Goal: Task Accomplishment & Management: Complete application form

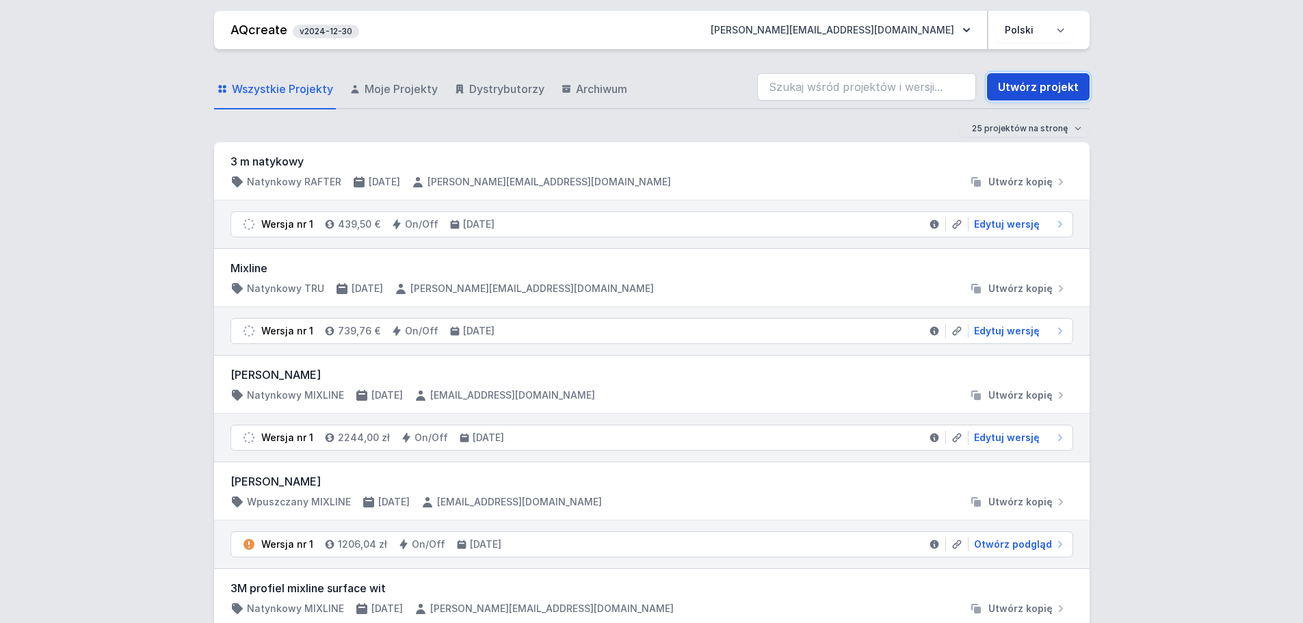
click at [1036, 90] on link "Utwórz projekt" at bounding box center [1038, 86] width 103 height 27
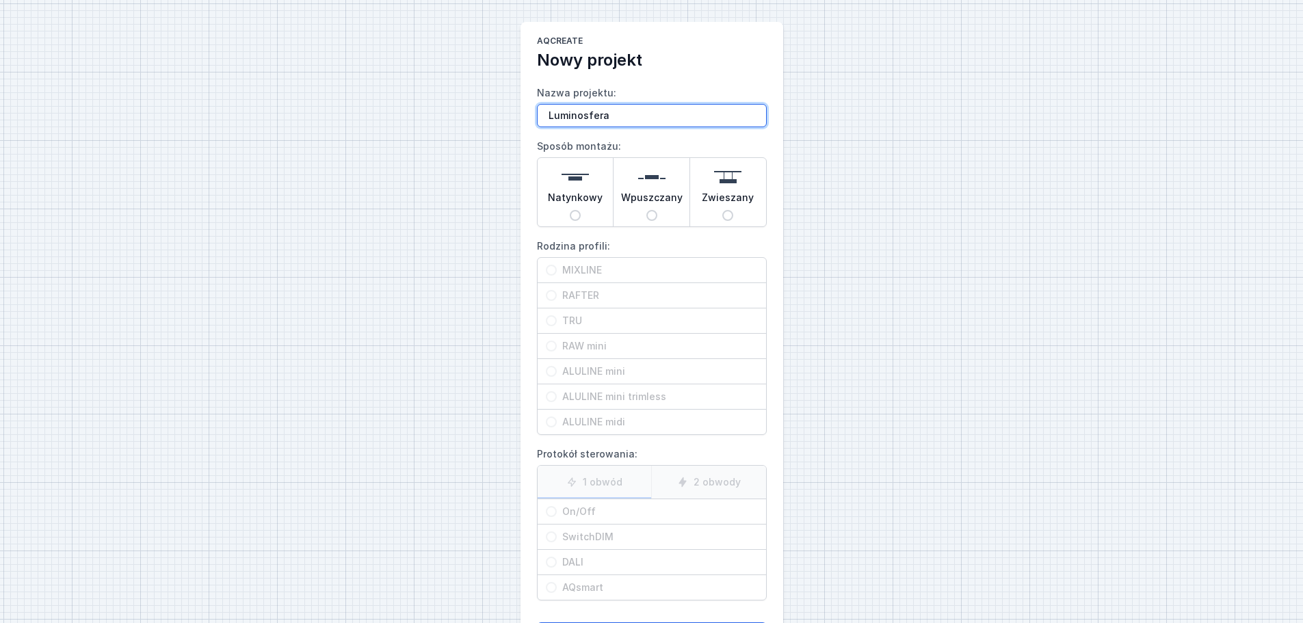
drag, startPoint x: 635, startPoint y: 118, endPoint x: 507, endPoint y: 118, distance: 127.9
click at [507, 118] on div "AQcreate Nowy projekt Nazwa projektu: Luminosfera Sposób montażu: Natynkowy Wpu…" at bounding box center [651, 342] width 1303 height 685
type input "Luminosfera- SET TRU kinkiet 312cm"
click at [585, 205] on span "Natynkowy" at bounding box center [575, 200] width 55 height 19
click at [581, 210] on input "Natynkowy" at bounding box center [575, 215] width 11 height 11
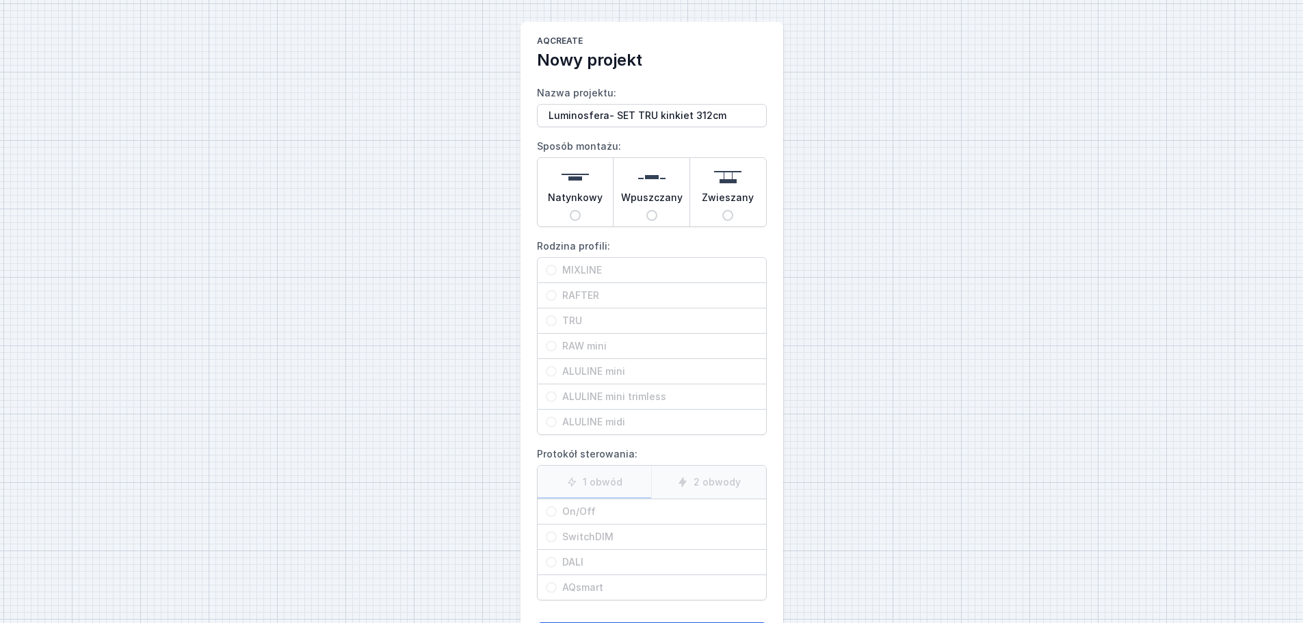
radio input "true"
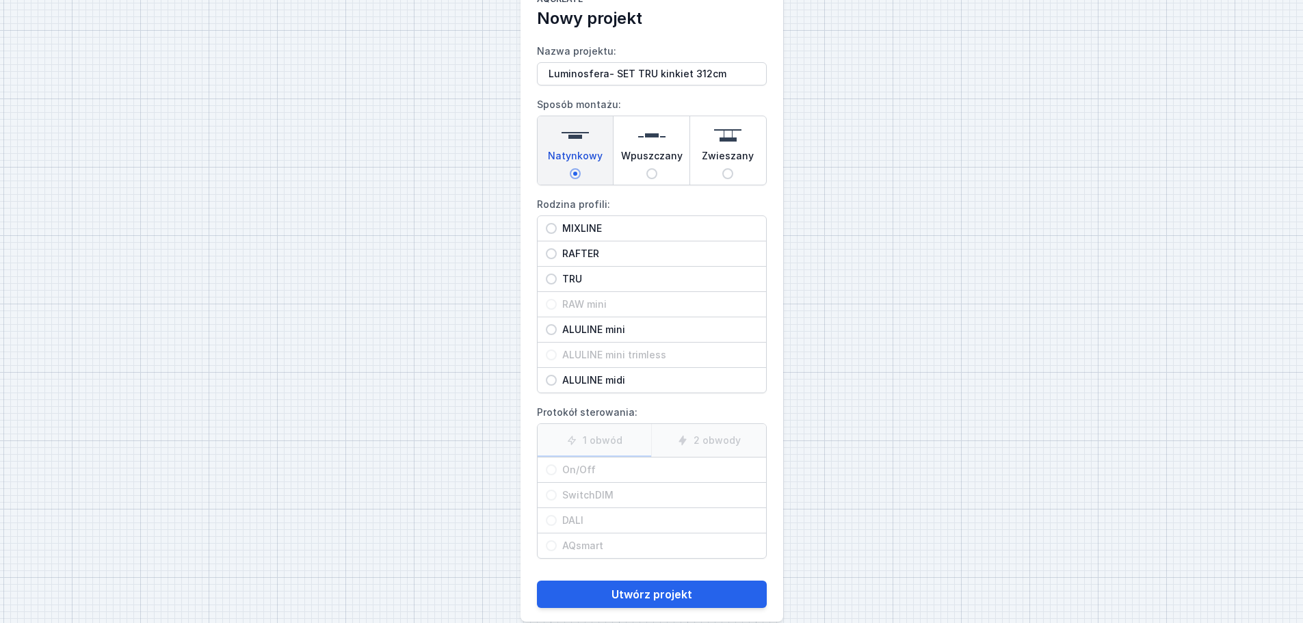
scroll to position [62, 0]
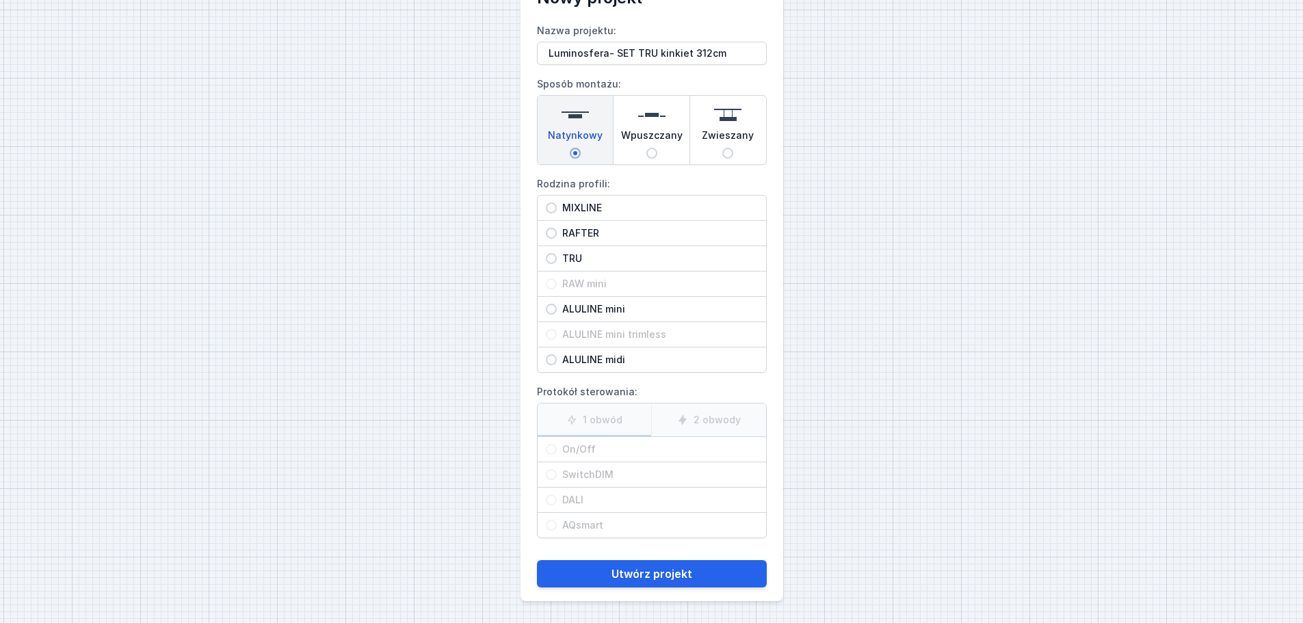
click at [607, 247] on div "TRU" at bounding box center [652, 258] width 228 height 25
click at [557, 253] on input "TRU" at bounding box center [551, 258] width 11 height 11
radio input "true"
click at [618, 499] on span "DALI" at bounding box center [657, 500] width 201 height 14
click at [557, 499] on input "DALI" at bounding box center [551, 500] width 11 height 11
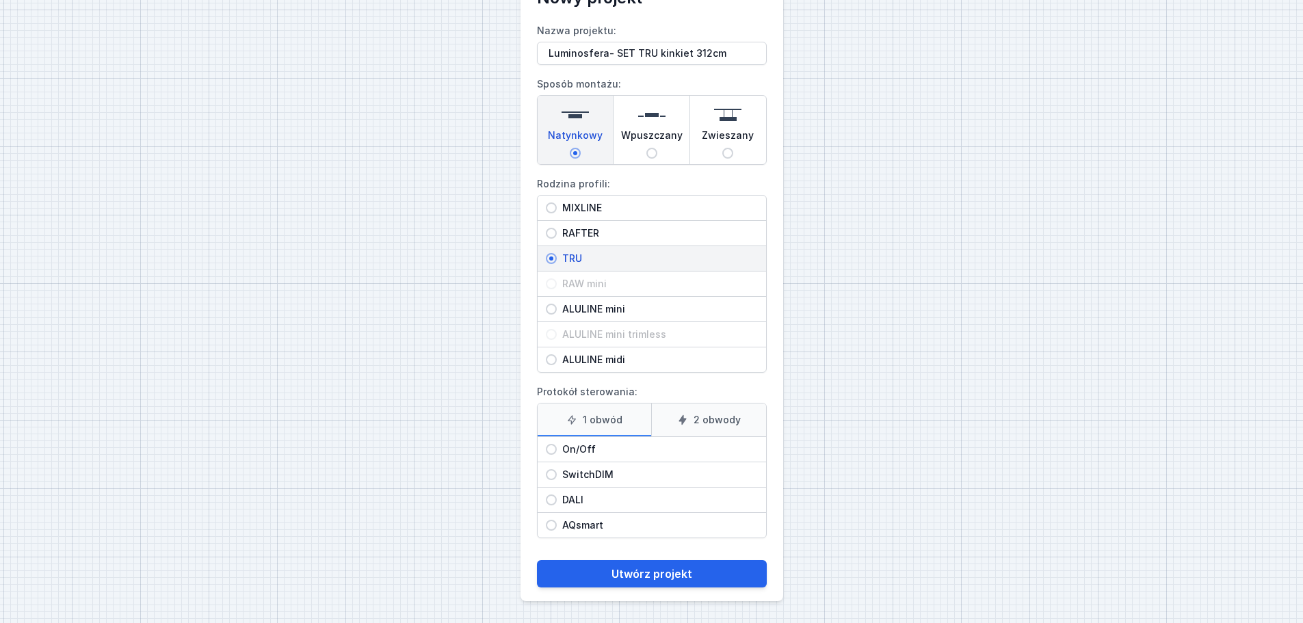
radio input "true"
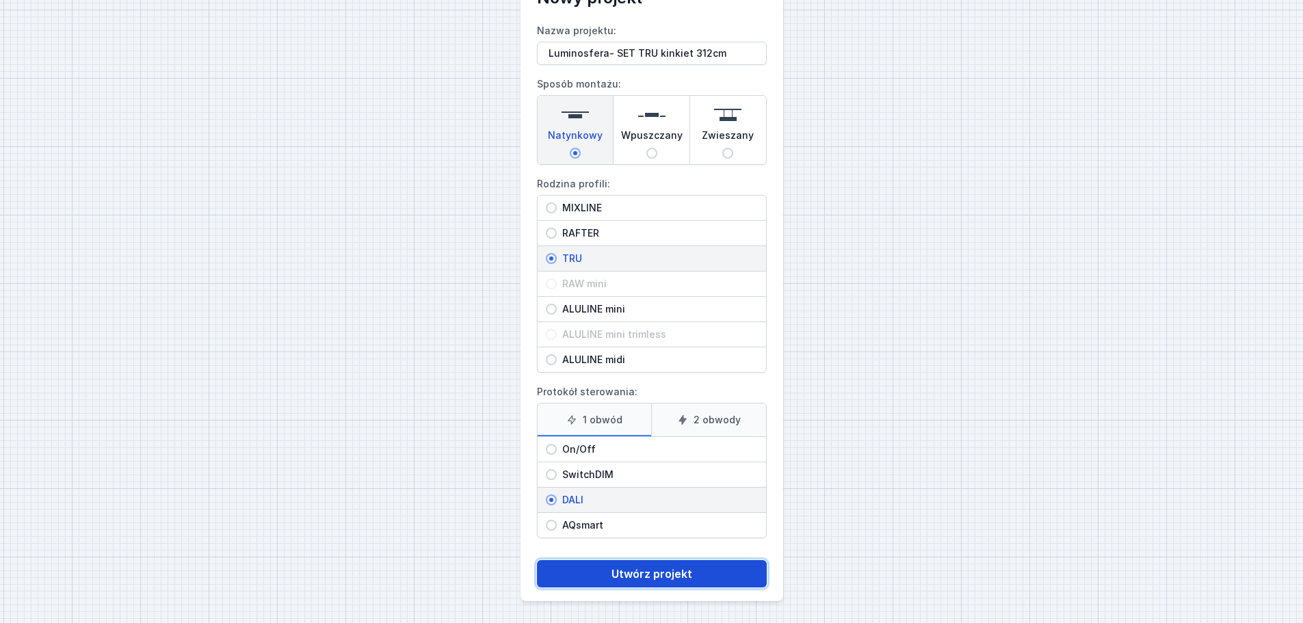
click at [640, 569] on button "Utwórz projekt" at bounding box center [652, 573] width 230 height 27
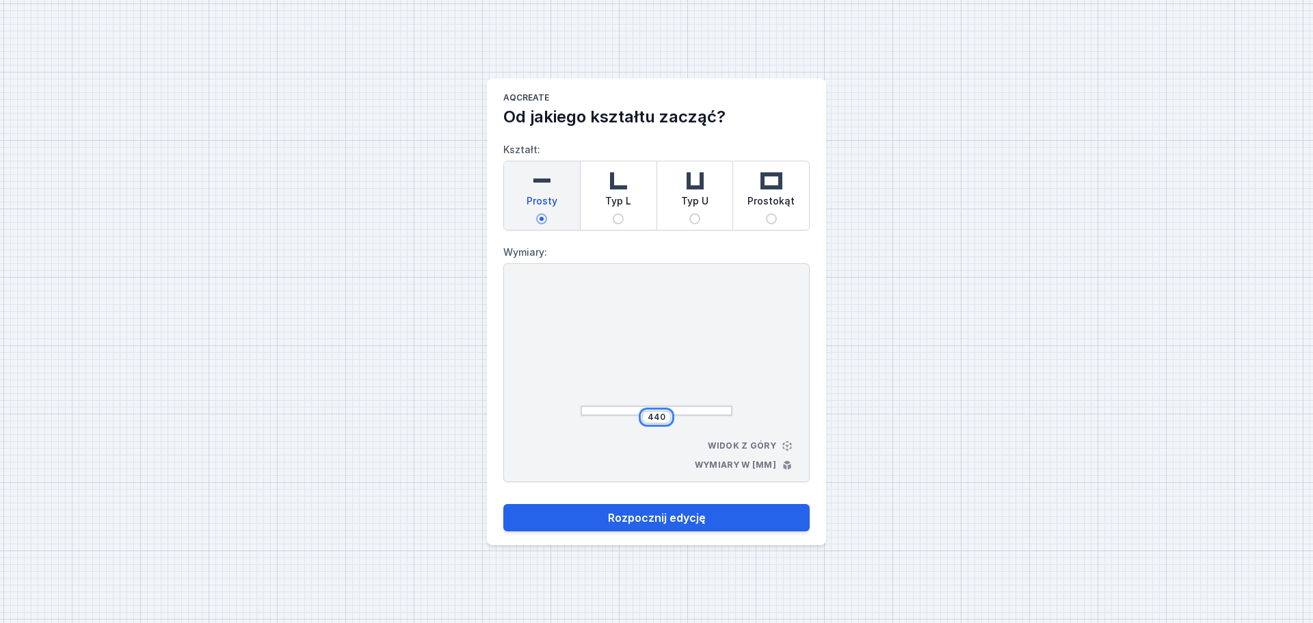
click at [655, 417] on input "440" at bounding box center [657, 417] width 22 height 11
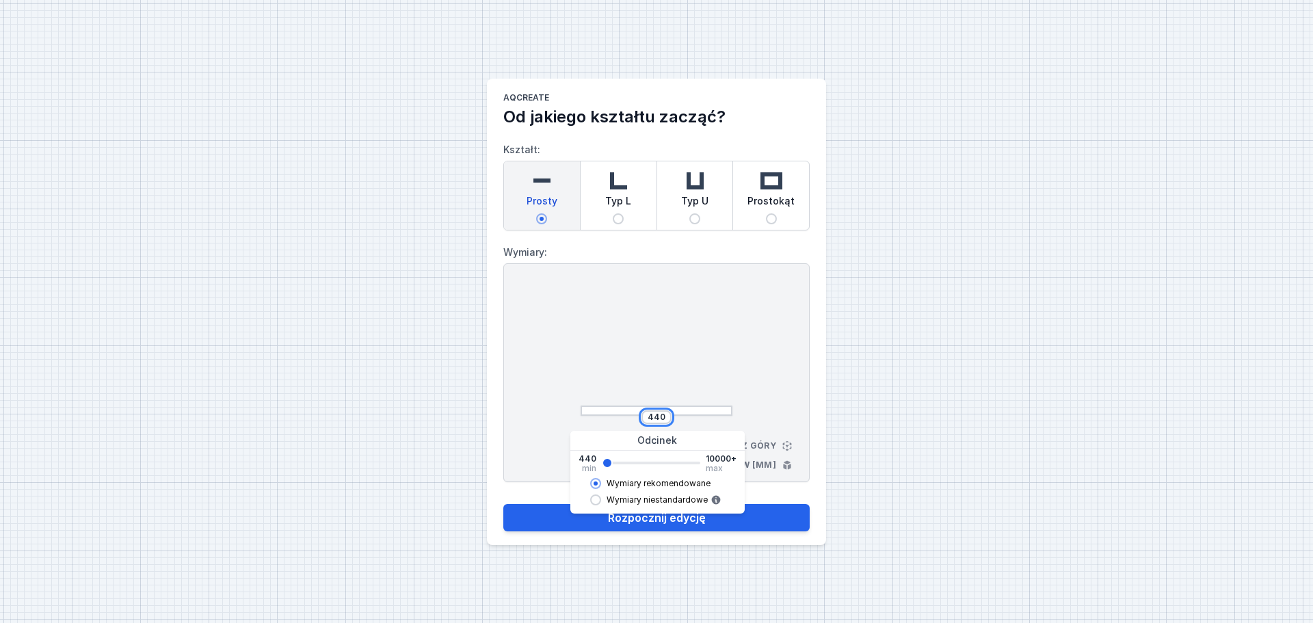
click at [655, 417] on input "440" at bounding box center [657, 417] width 22 height 11
click at [503, 504] on button "Rozpocznij edycję" at bounding box center [656, 517] width 306 height 27
type input "3102"
type input "3100"
select select "M"
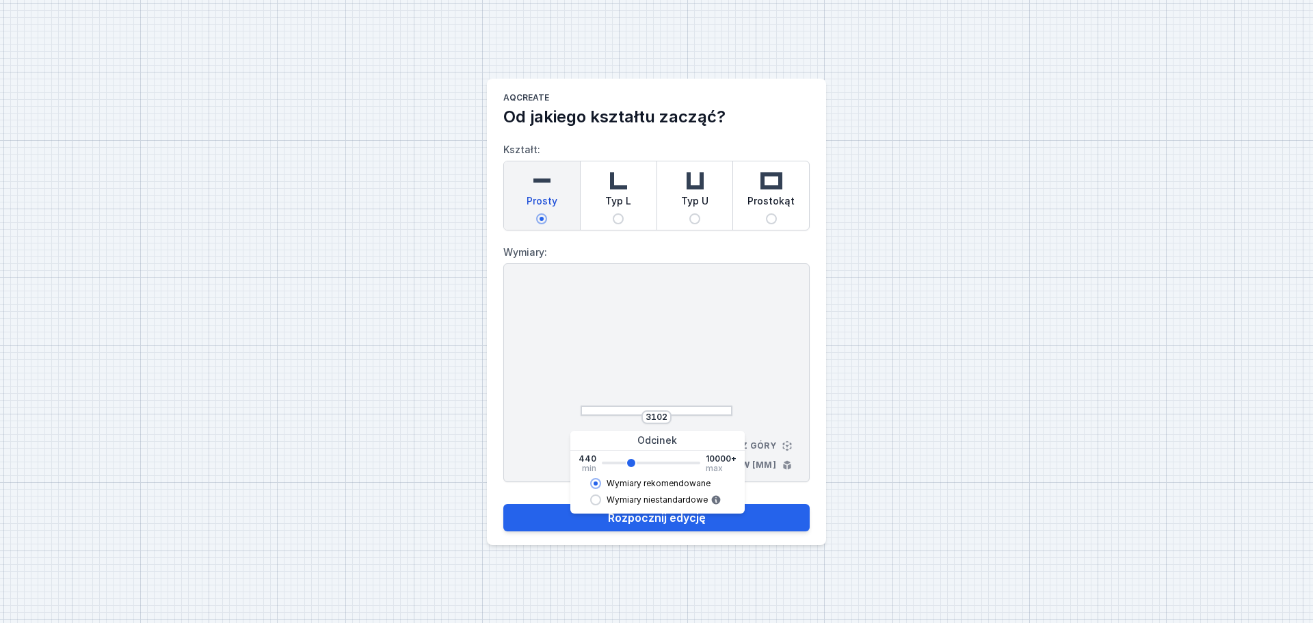
select select "3000"
select select "4"
select select "opal"
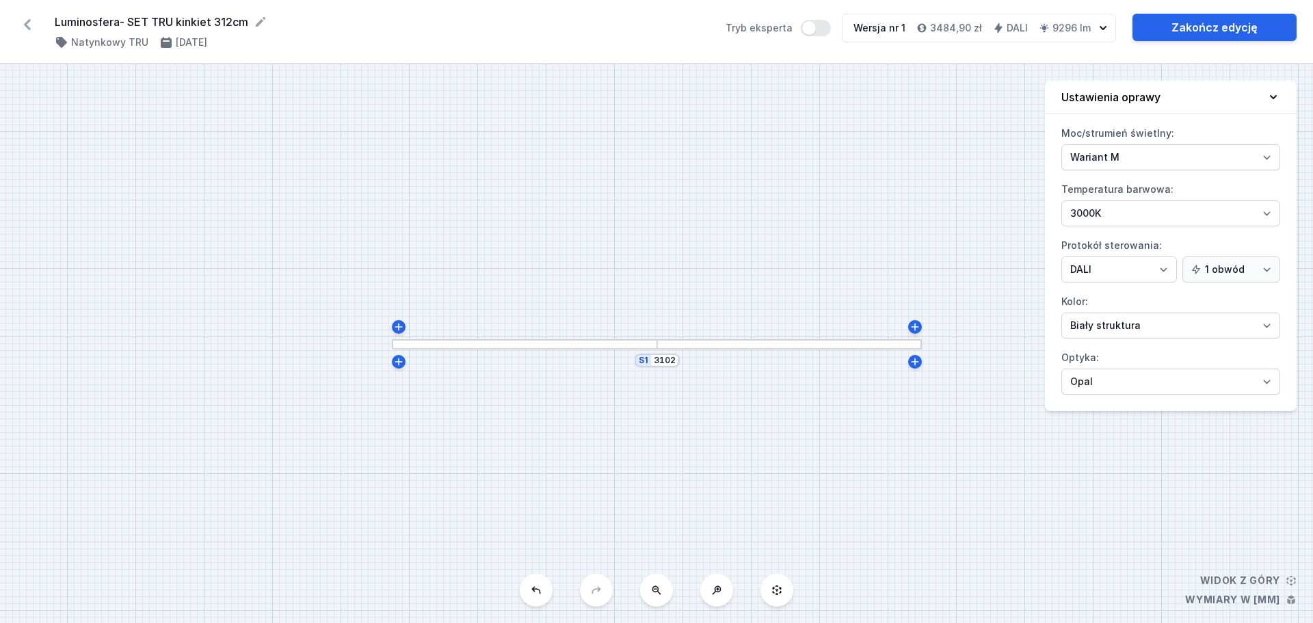
click at [157, 318] on div "S1 3102" at bounding box center [656, 343] width 1313 height 559
click at [1201, 34] on link "Zakończ edycję" at bounding box center [1215, 27] width 164 height 27
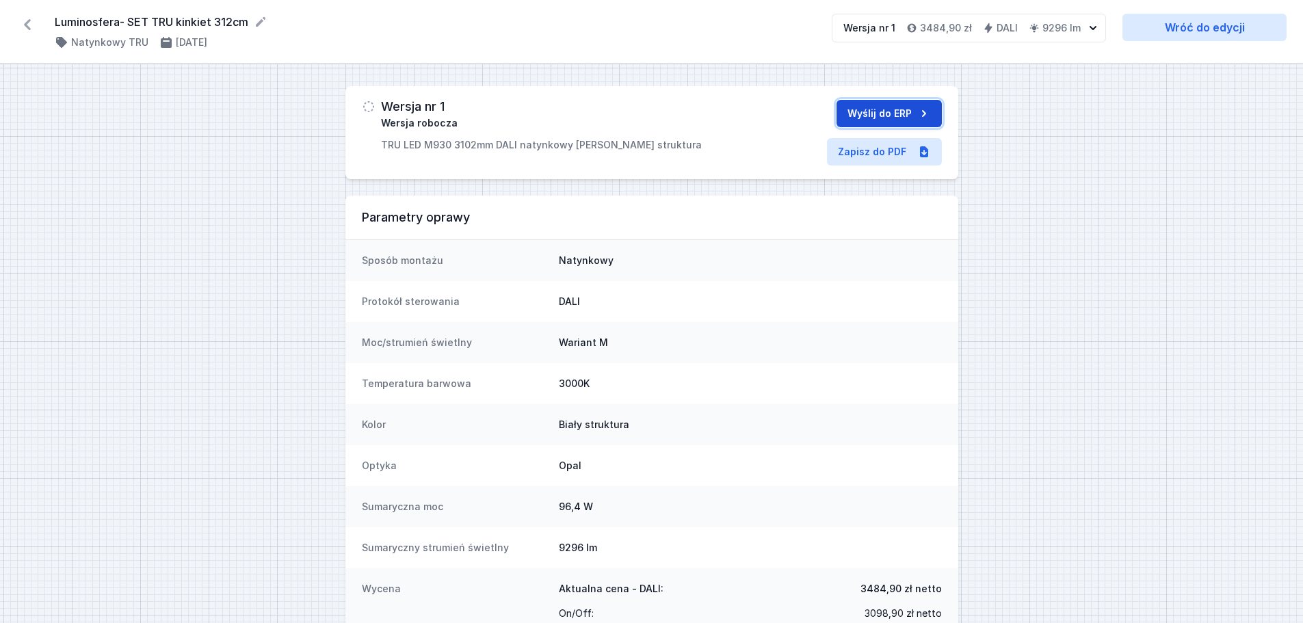
click at [888, 111] on button "Wyślij do ERP" at bounding box center [888, 113] width 105 height 27
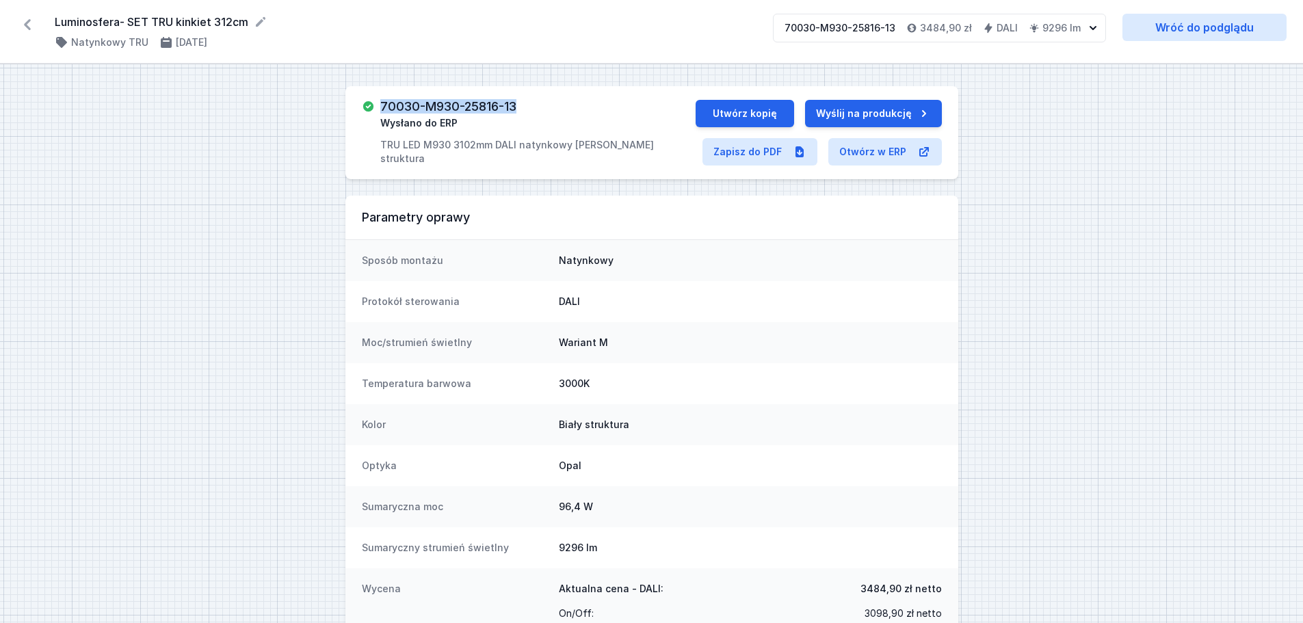
drag, startPoint x: 524, startPoint y: 102, endPoint x: 383, endPoint y: 105, distance: 140.9
click at [383, 105] on div "70030-M930-25816-13 Wysłano do ERP TRU LED M930 3102mm DALI natynkowy [PERSON_N…" at bounding box center [537, 133] width 315 height 66
copy h3 "70030-M930-25816-13"
click at [764, 110] on button "Utwórz kopię" at bounding box center [745, 113] width 98 height 27
select select "M"
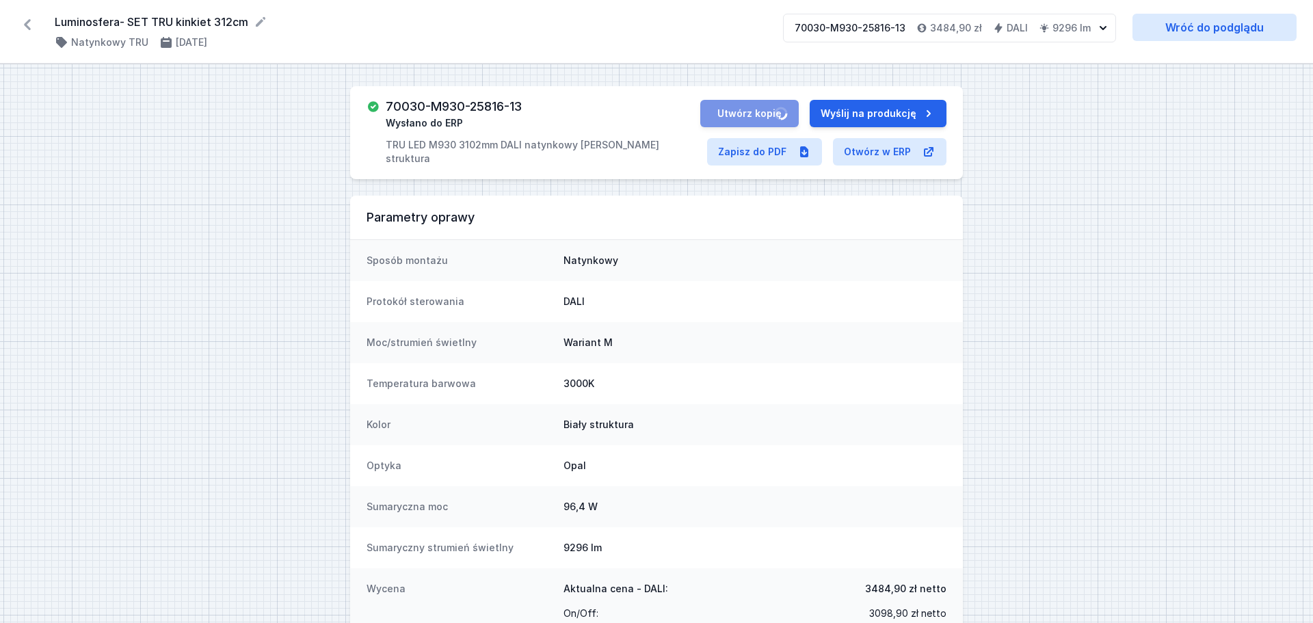
select select "3000"
select select "4"
select select "opal"
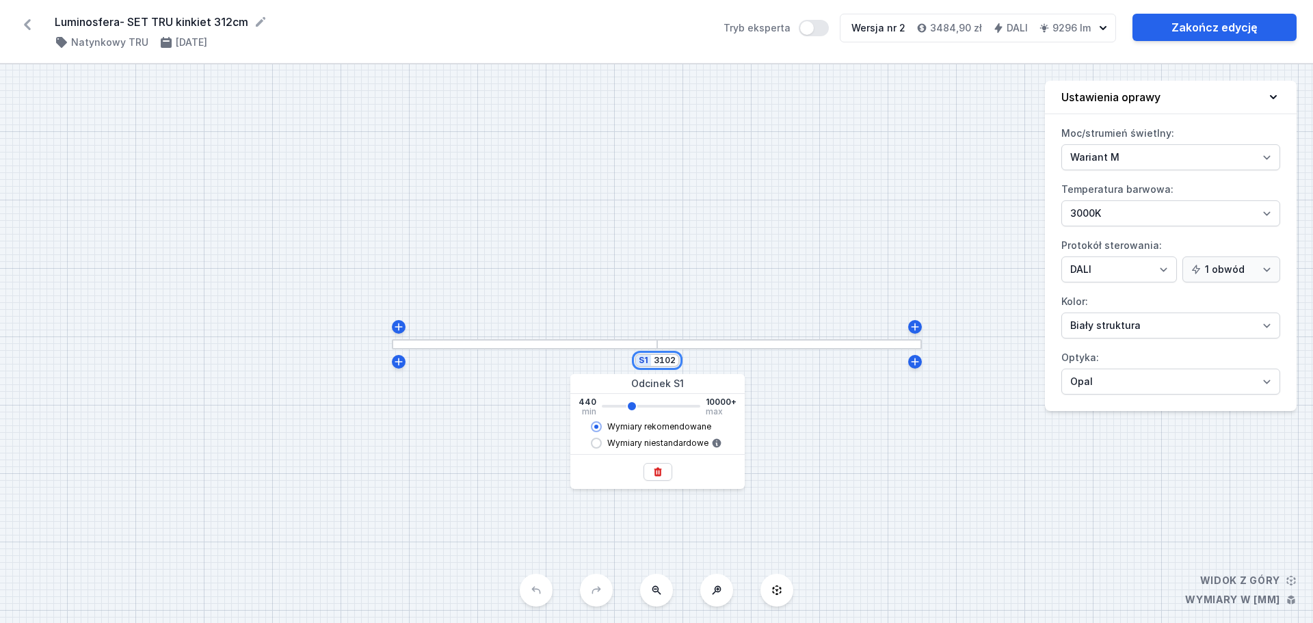
click at [664, 363] on input "3102" at bounding box center [665, 360] width 22 height 11
type input "2"
type input "3100"
type input "22"
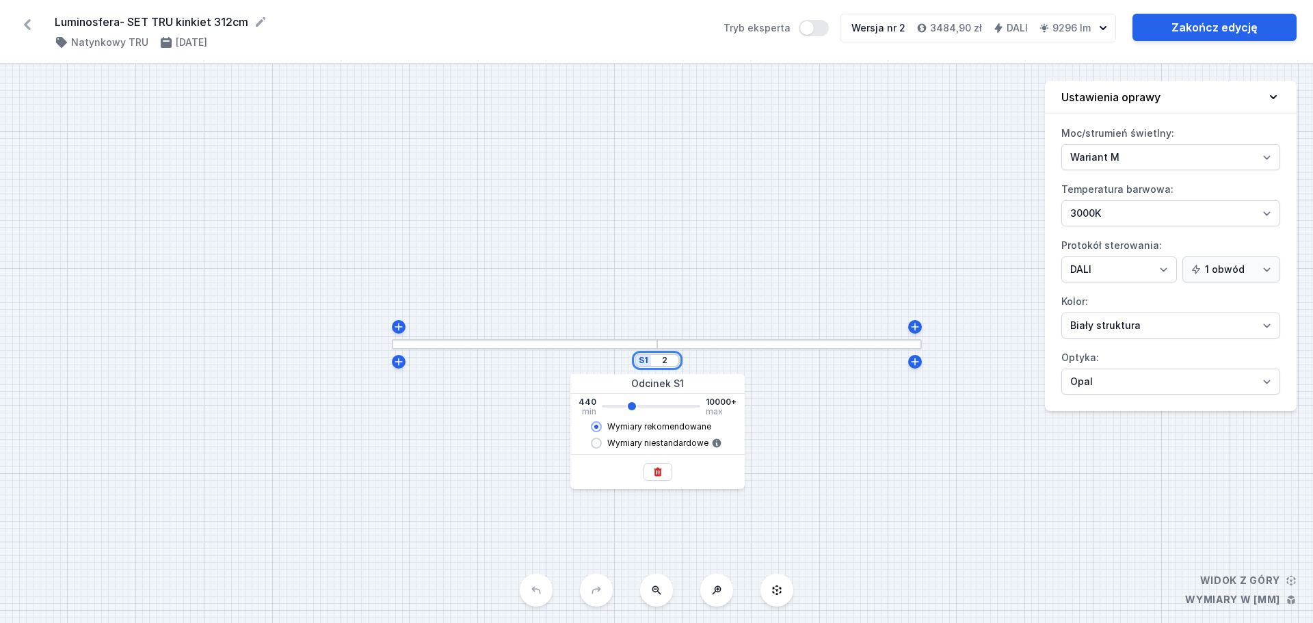
type input "3100"
type input "228"
type input "3100"
type input "2280"
type input "3100"
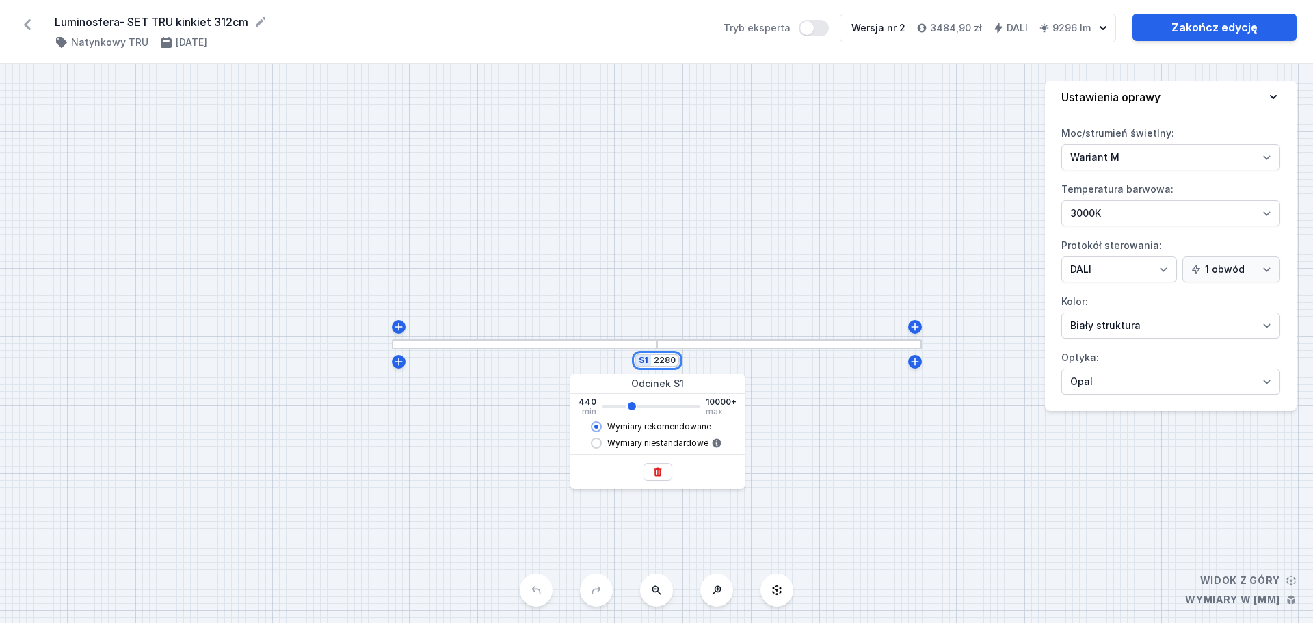
type input "22800"
type input "3100"
type input "2280"
type input "3100"
type input "2262"
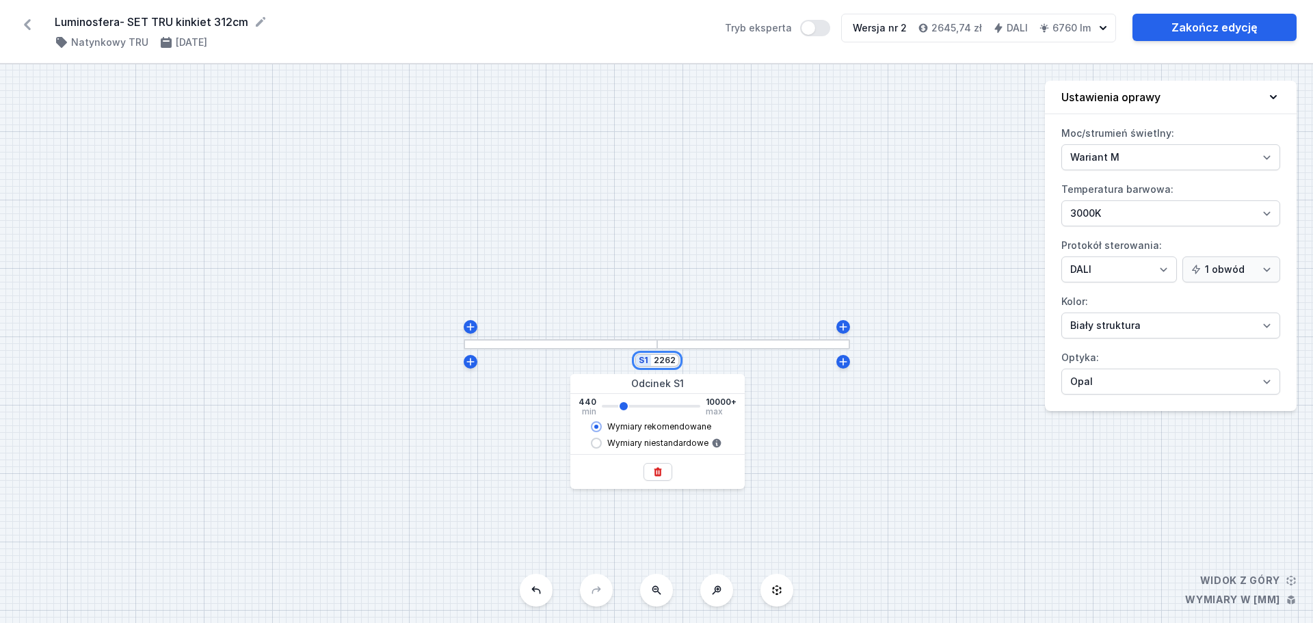
type input "2260"
click at [814, 266] on div "S1 2262" at bounding box center [656, 343] width 1313 height 559
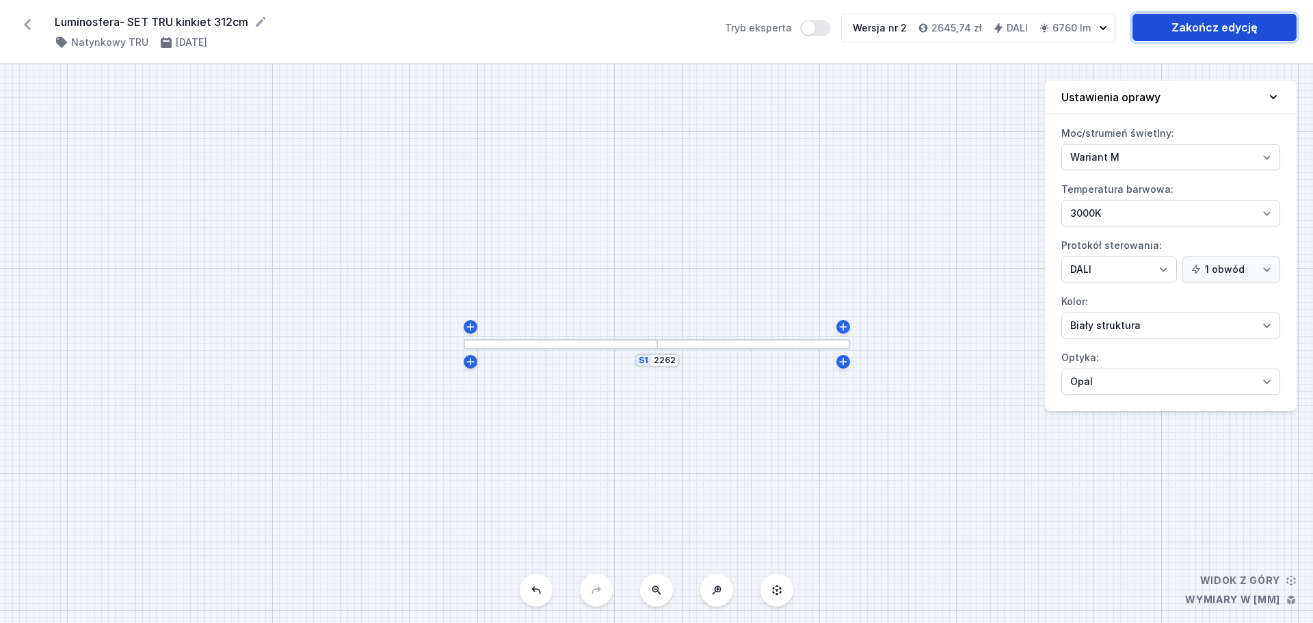
click at [1176, 31] on link "Zakończ edycję" at bounding box center [1215, 27] width 164 height 27
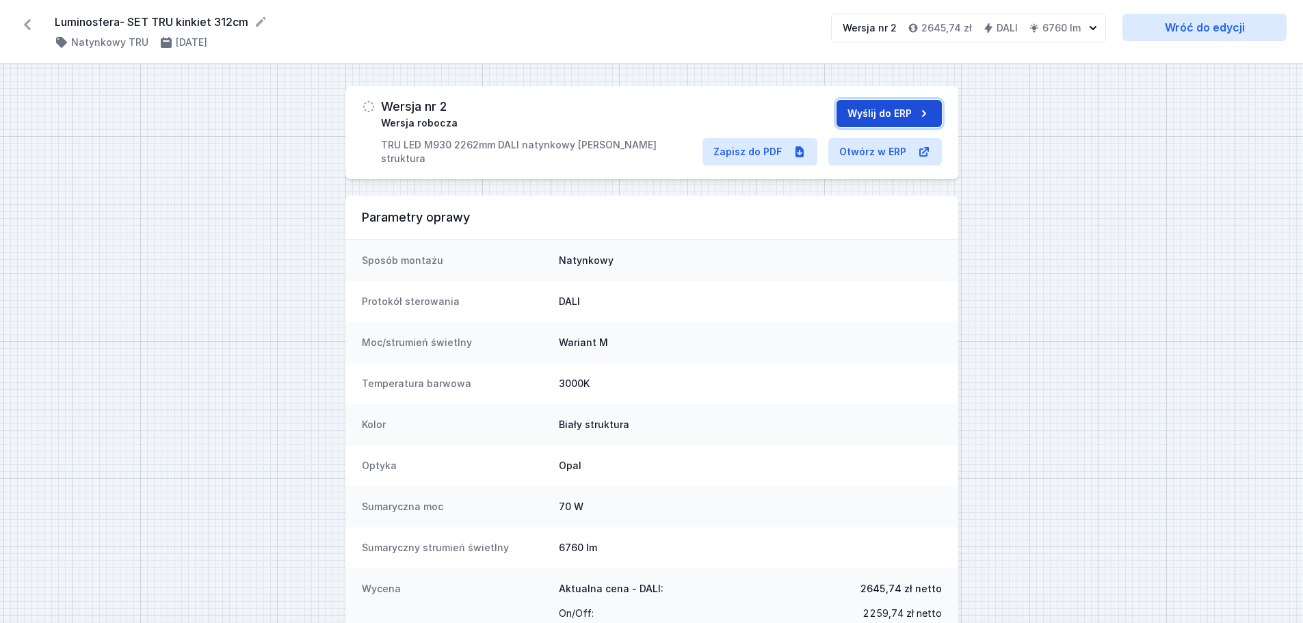
click at [891, 114] on button "Wyślij do ERP" at bounding box center [888, 113] width 105 height 27
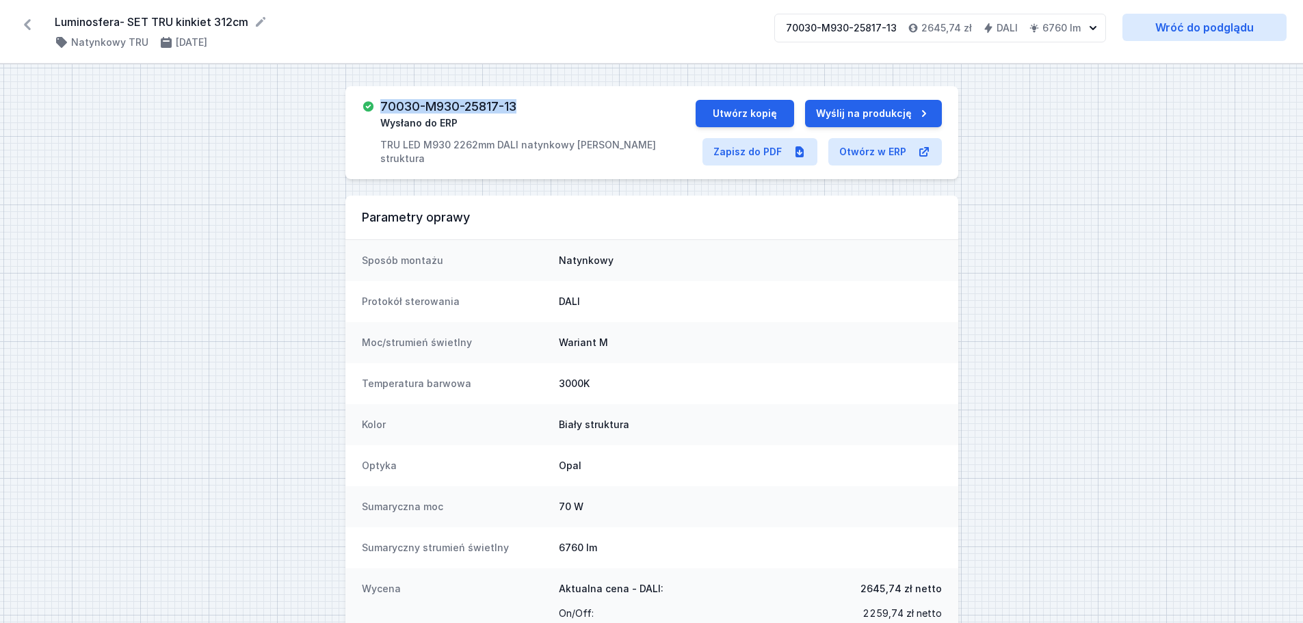
drag, startPoint x: 381, startPoint y: 104, endPoint x: 518, endPoint y: 103, distance: 137.5
click at [518, 103] on div "70030-M930-25817-13 Wysłano do ERP TRU LED M930 2262mm DALI natynkowy [PERSON_N…" at bounding box center [537, 133] width 315 height 66
copy h3 "70030-M930-25817-13"
drag, startPoint x: 54, startPoint y: 21, endPoint x: 250, endPoint y: 17, distance: 195.7
click at [250, 17] on div "Luminosfera- SET TRU kinkiet 312cm ( 11594 /v 2 ) Natynkowy TRU [DATE] 70030-M9…" at bounding box center [651, 32] width 1303 height 64
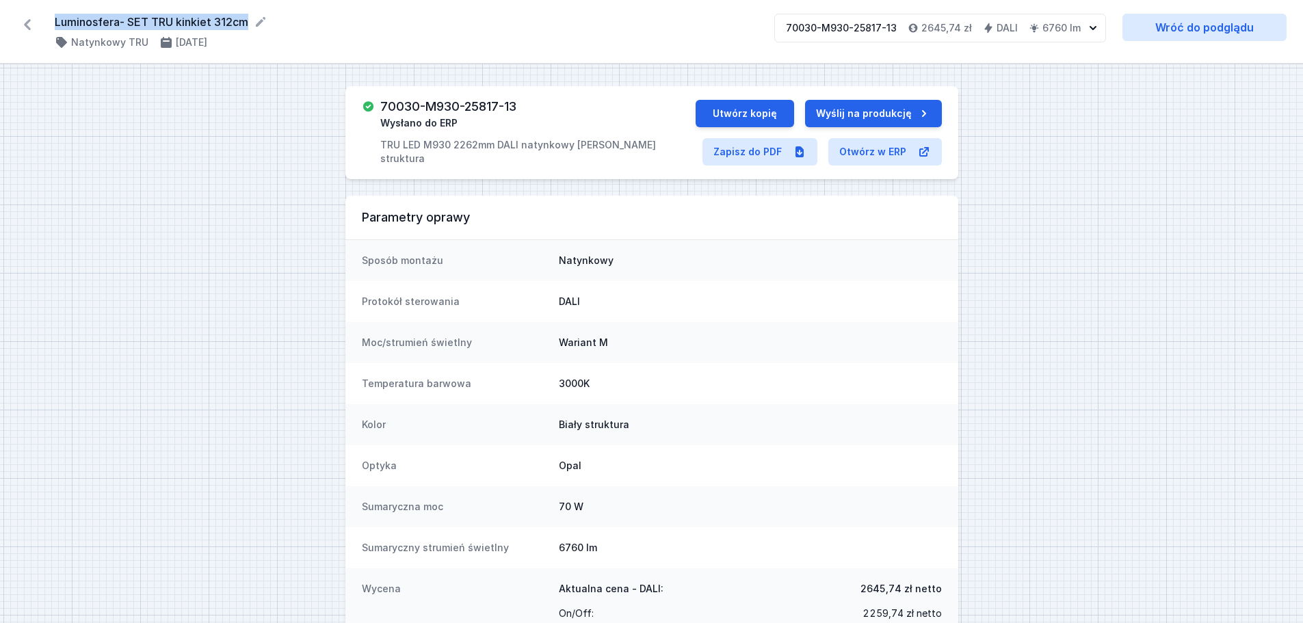
copy form "Luminosfera- SET TRU kinkiet 312cm"
click at [23, 21] on icon at bounding box center [27, 25] width 22 height 22
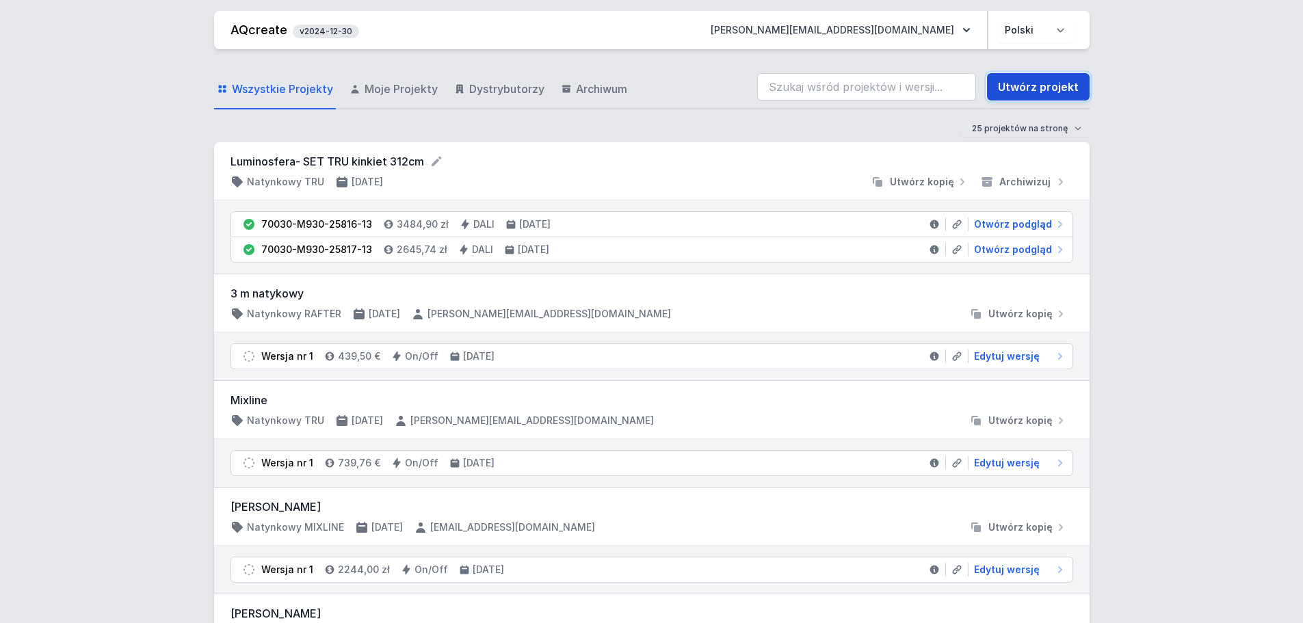
click at [1035, 81] on link "Utwórz projekt" at bounding box center [1038, 86] width 103 height 27
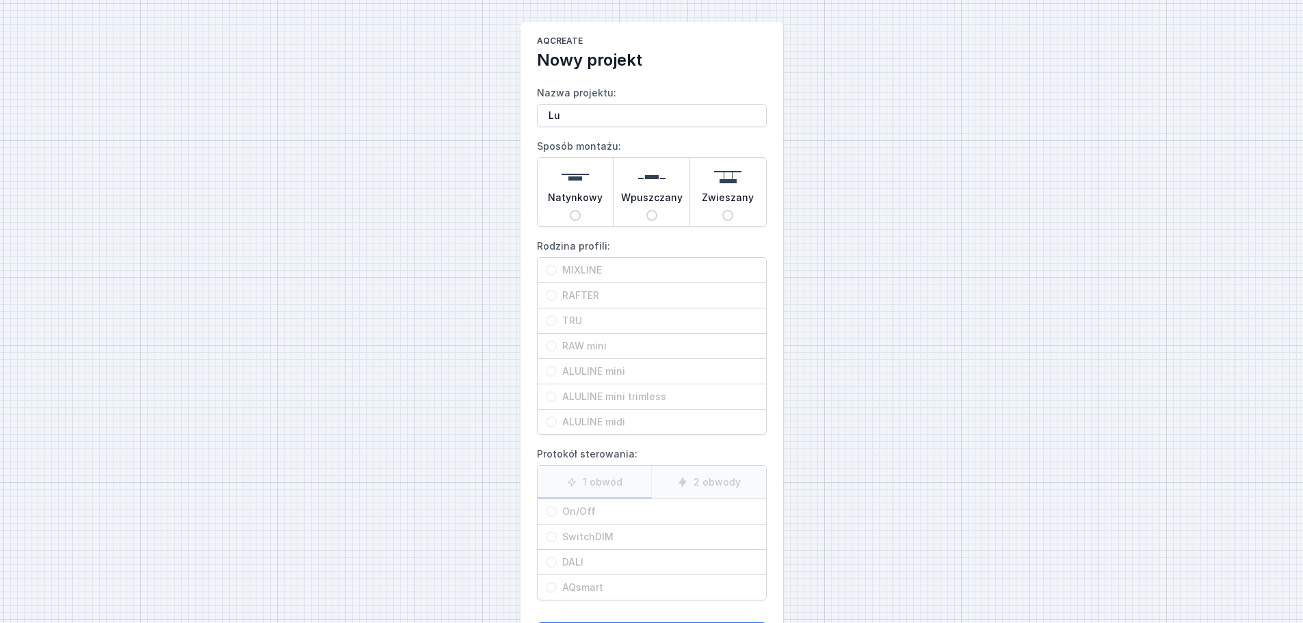
type input "L"
click at [664, 115] on input "Luminosfera- SET TRU kinkiet 312cm" at bounding box center [652, 115] width 230 height 23
click at [660, 114] on input "Luminosfera- SET TRU 312cm" at bounding box center [652, 115] width 230 height 23
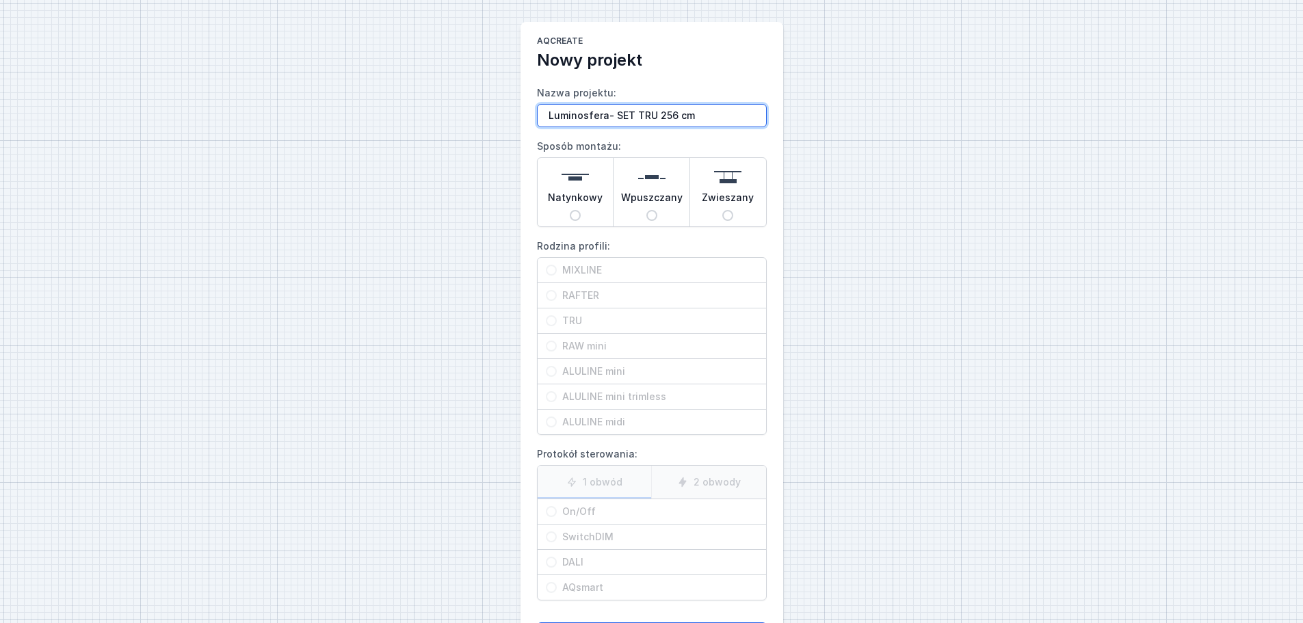
type input "Luminosfera- SET TRU 256 cm"
click at [756, 194] on div "Zwieszany" at bounding box center [728, 192] width 76 height 68
click at [733, 210] on input "Zwieszany" at bounding box center [727, 215] width 11 height 11
radio input "true"
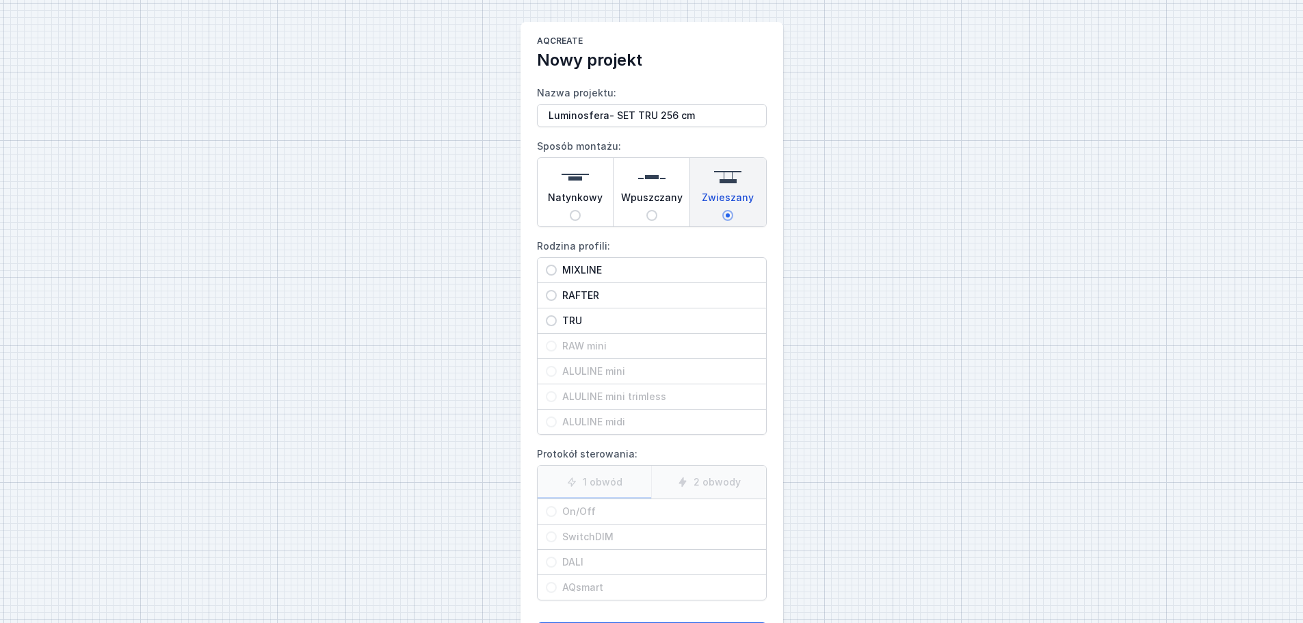
click at [687, 324] on span "TRU" at bounding box center [657, 321] width 201 height 14
click at [557, 324] on input "TRU" at bounding box center [551, 320] width 11 height 11
radio input "true"
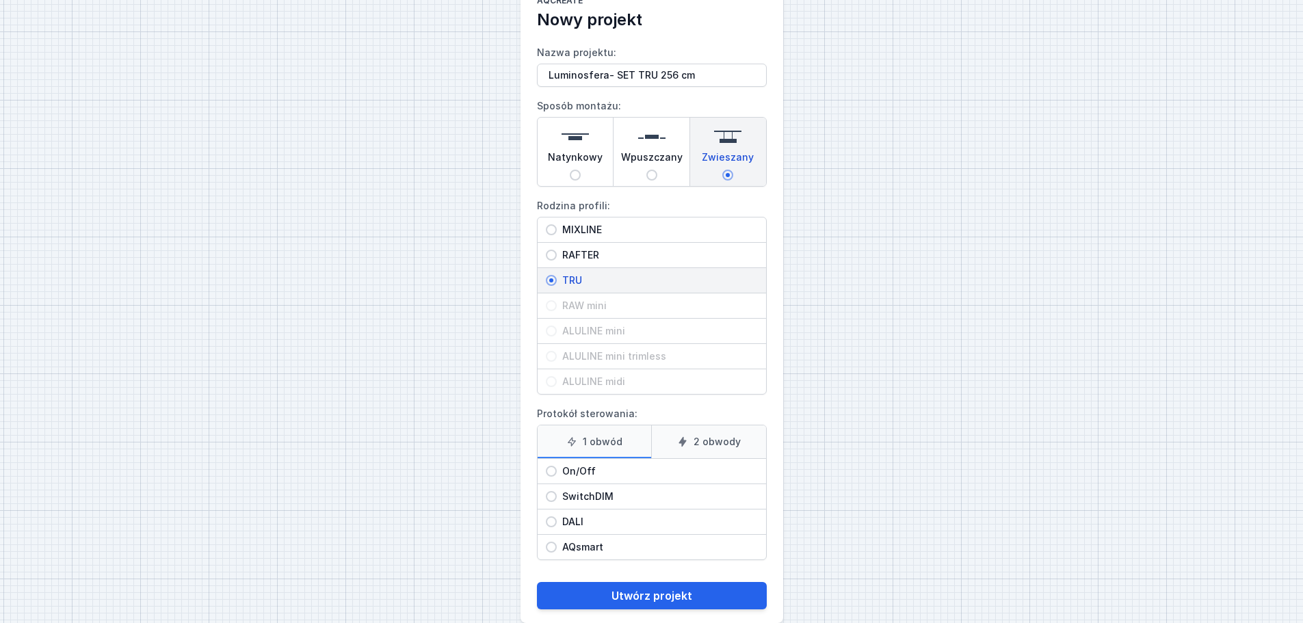
scroll to position [62, 0]
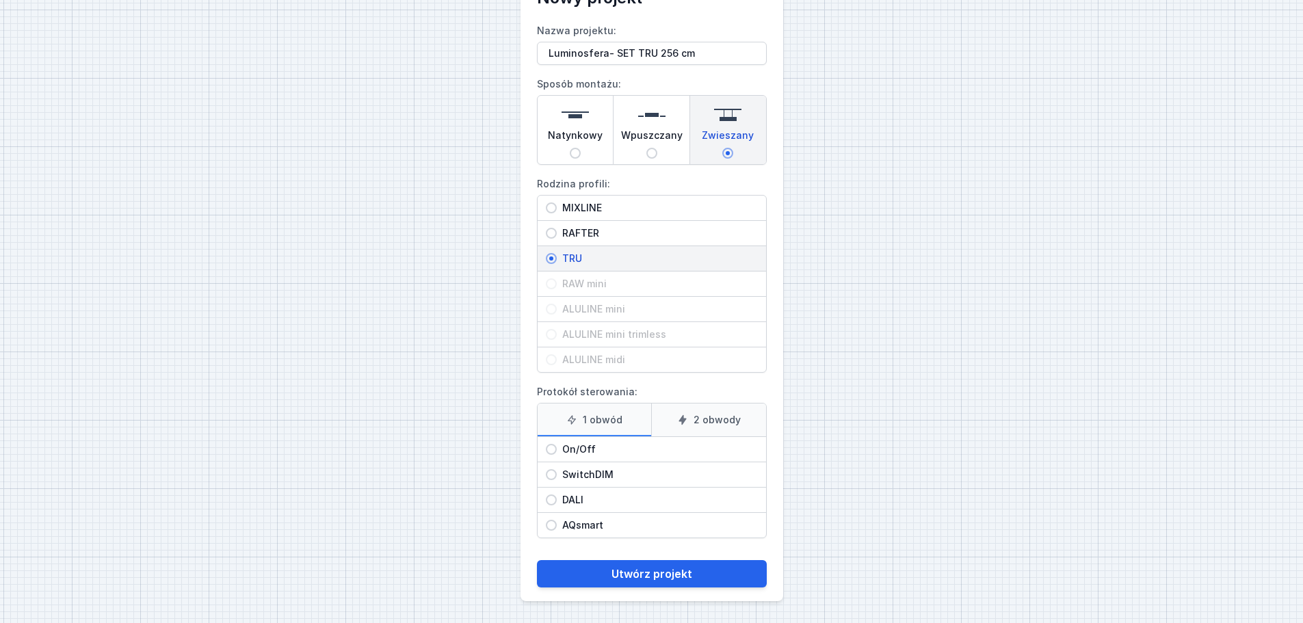
click at [644, 492] on div "DALI" at bounding box center [652, 500] width 228 height 25
click at [557, 495] on input "DALI" at bounding box center [551, 500] width 11 height 11
radio input "true"
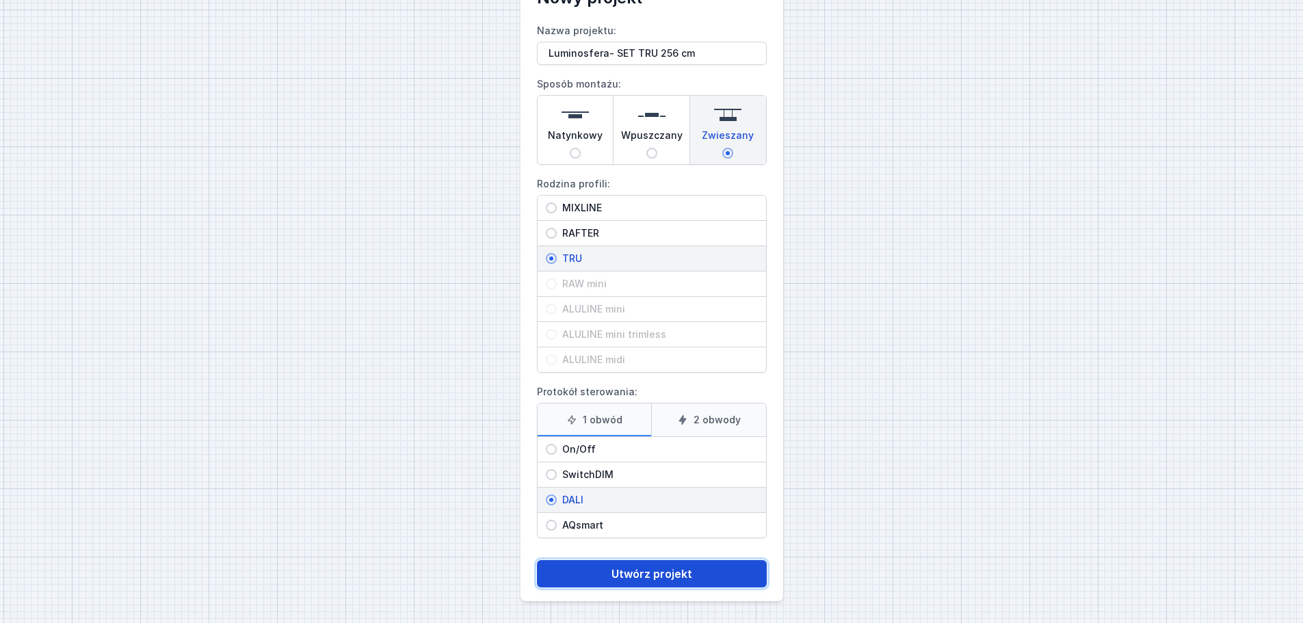
click at [678, 572] on button "Utwórz projekt" at bounding box center [652, 573] width 230 height 27
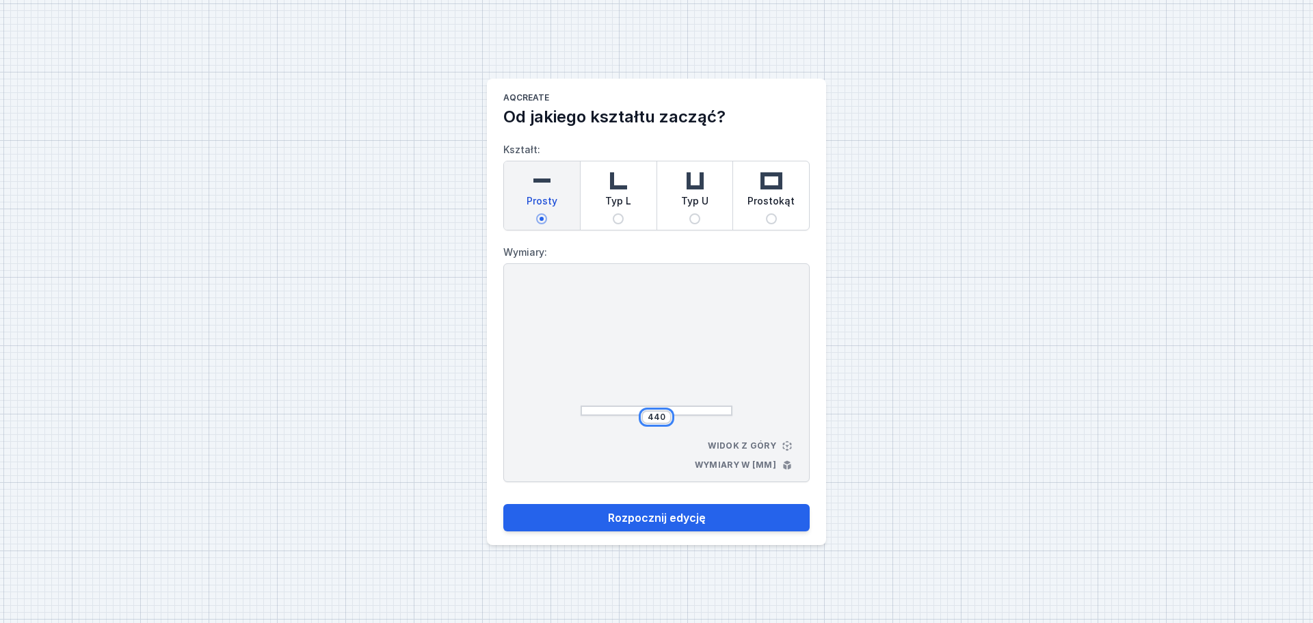
click at [654, 413] on input "440" at bounding box center [657, 417] width 22 height 11
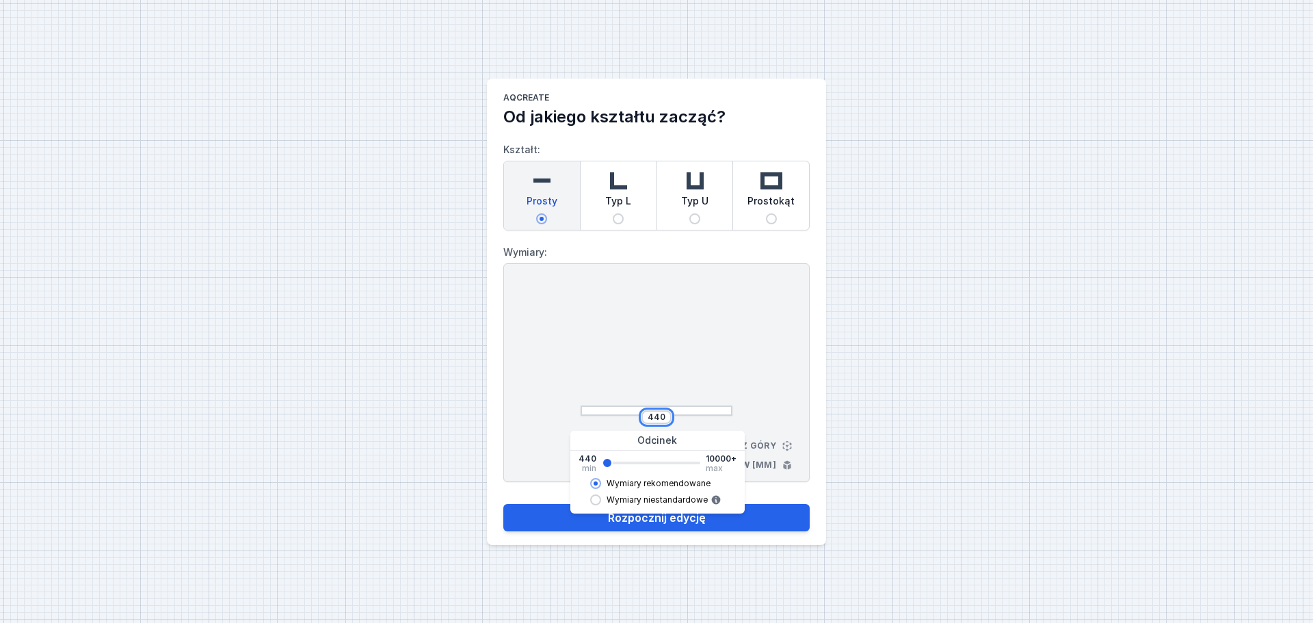
click at [654, 413] on input "440" at bounding box center [657, 417] width 22 height 11
type input "2542"
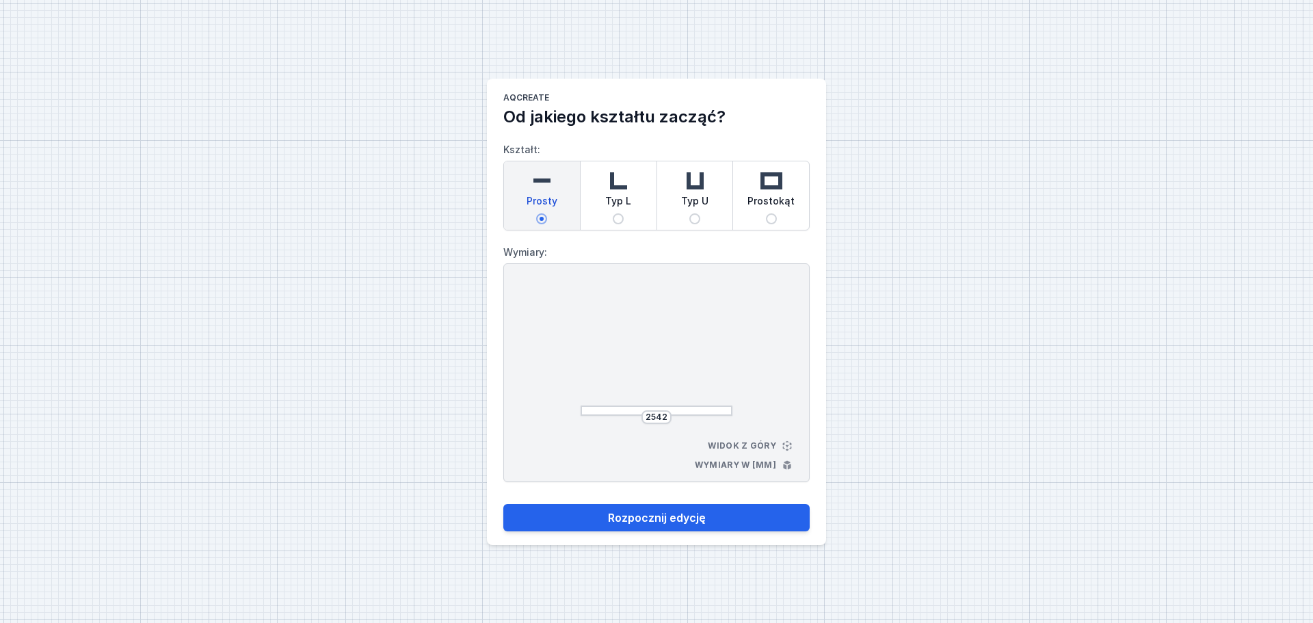
click at [755, 359] on div "2542 Widok z góry Wymiary w [mm]" at bounding box center [656, 372] width 306 height 219
click at [651, 521] on button "Rozpocznij edycję" at bounding box center [656, 517] width 306 height 27
select select "M"
select select "3000"
select select "4"
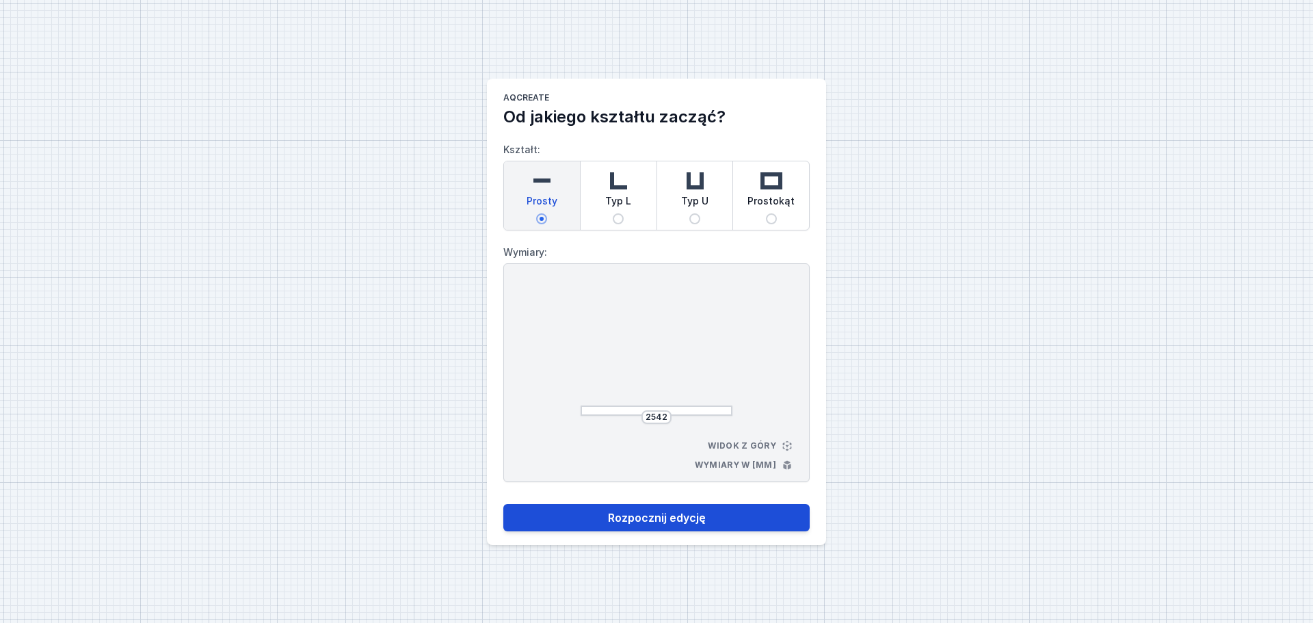
select select "opal"
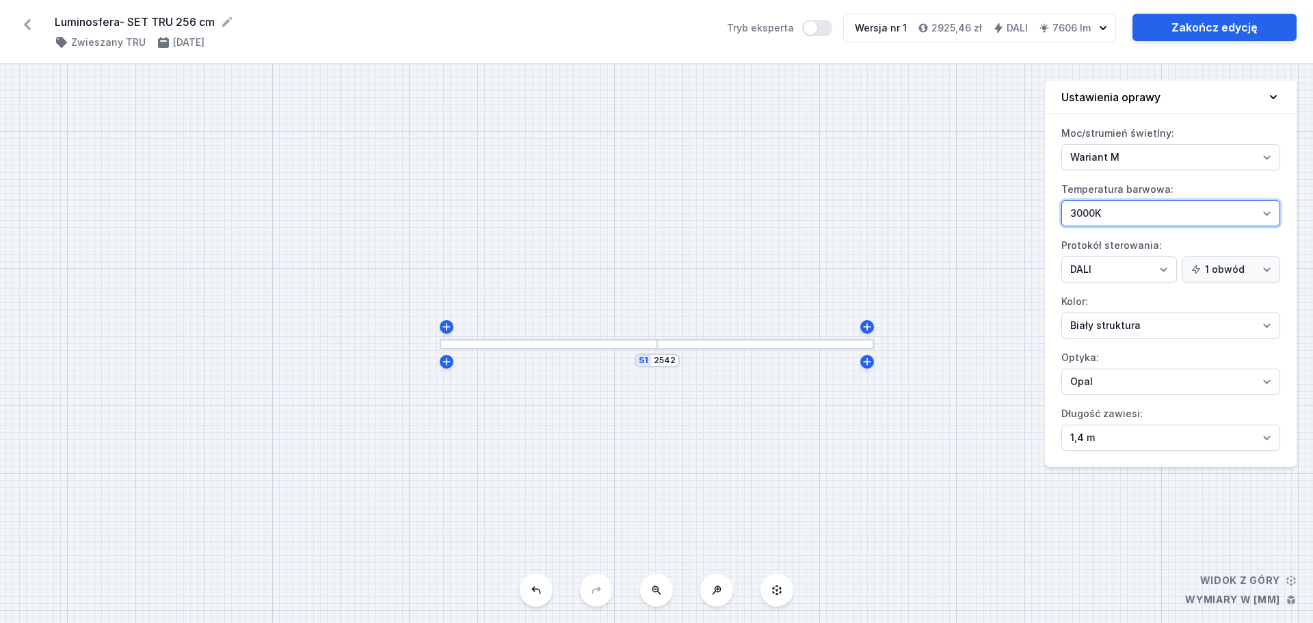
click at [1124, 225] on select "4000K 3000K 2700K" at bounding box center [1171, 213] width 219 height 26
click at [1124, 218] on select "4000K 3000K 2700K" at bounding box center [1171, 213] width 219 height 26
click at [1132, 218] on select "4000K 3000K 2700K" at bounding box center [1171, 213] width 219 height 26
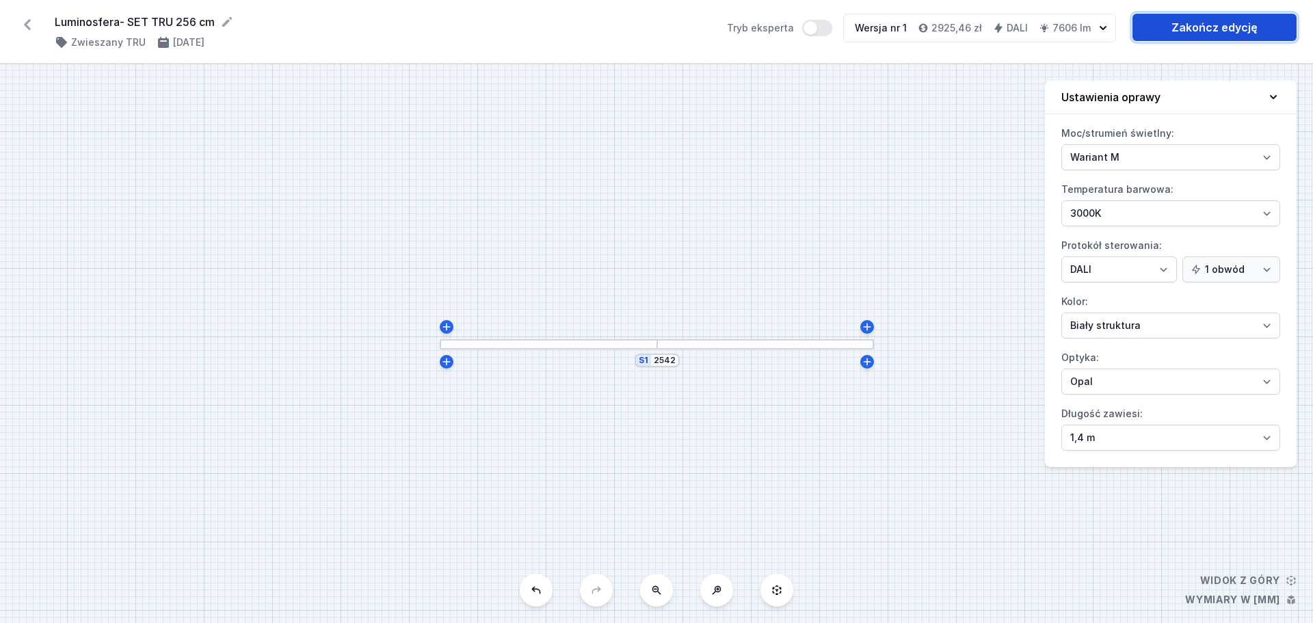
click at [1210, 36] on link "Zakończ edycję" at bounding box center [1215, 27] width 164 height 27
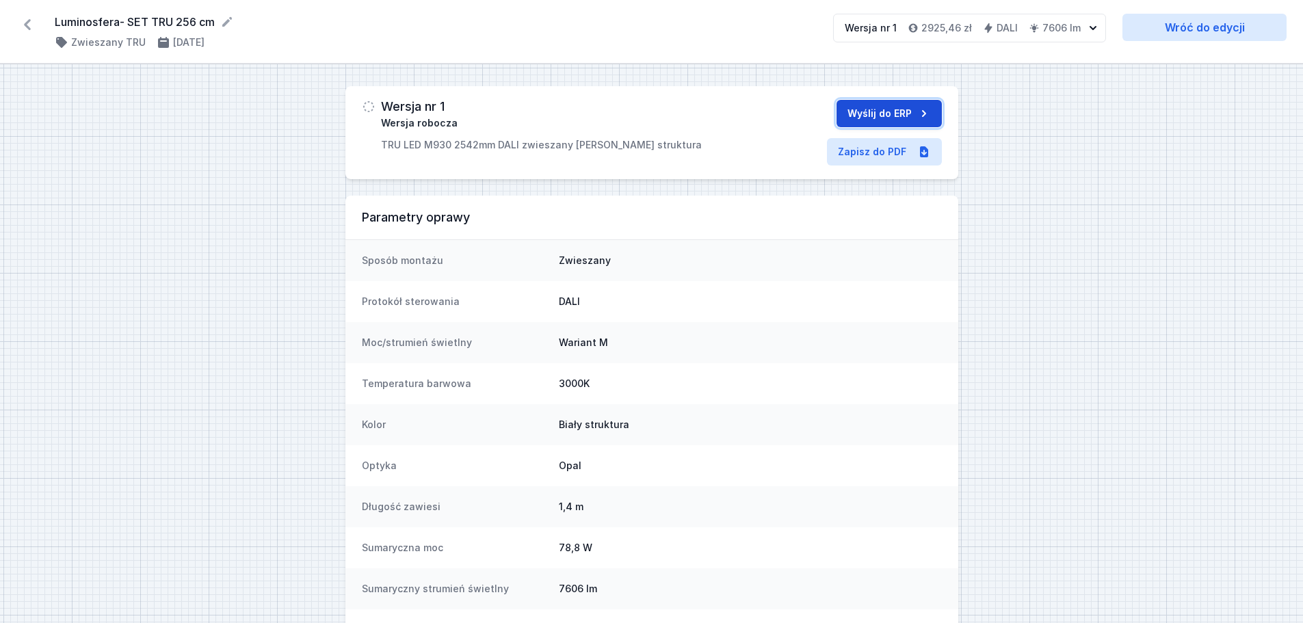
click at [884, 111] on button "Wyślij do ERP" at bounding box center [888, 113] width 105 height 27
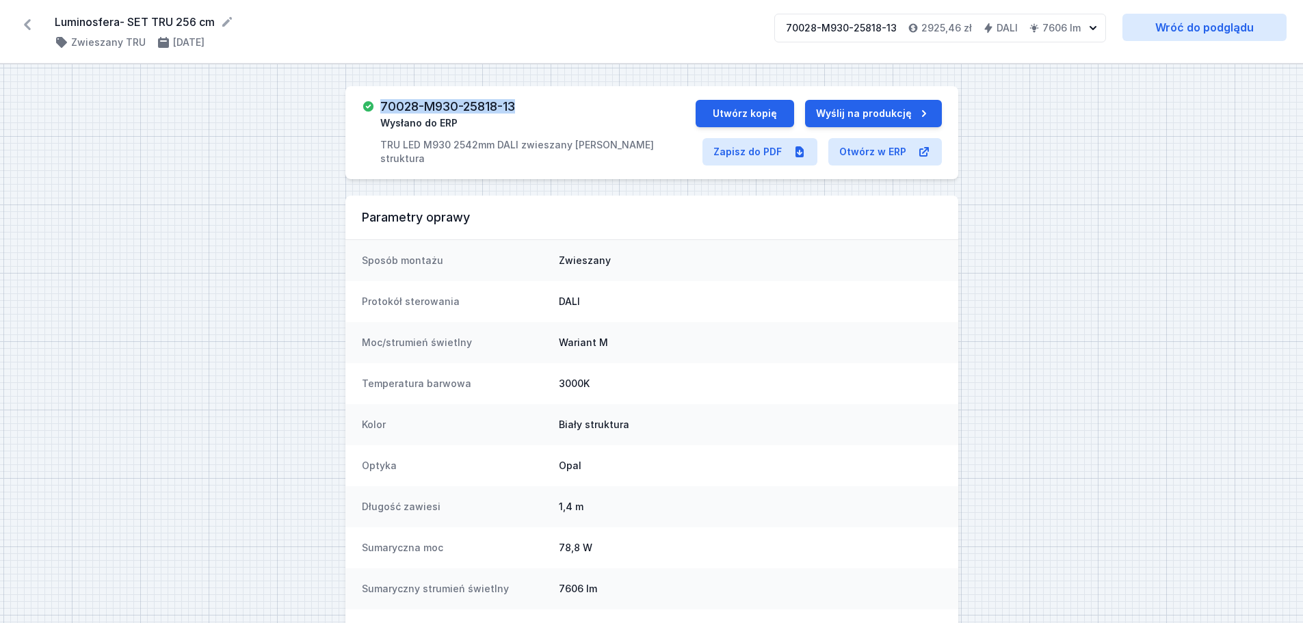
drag, startPoint x: 381, startPoint y: 107, endPoint x: 516, endPoint y: 102, distance: 135.5
click at [515, 102] on h3 "70028-M930-25818-13" at bounding box center [447, 107] width 135 height 14
click at [761, 111] on button "Utwórz kopię" at bounding box center [745, 113] width 98 height 27
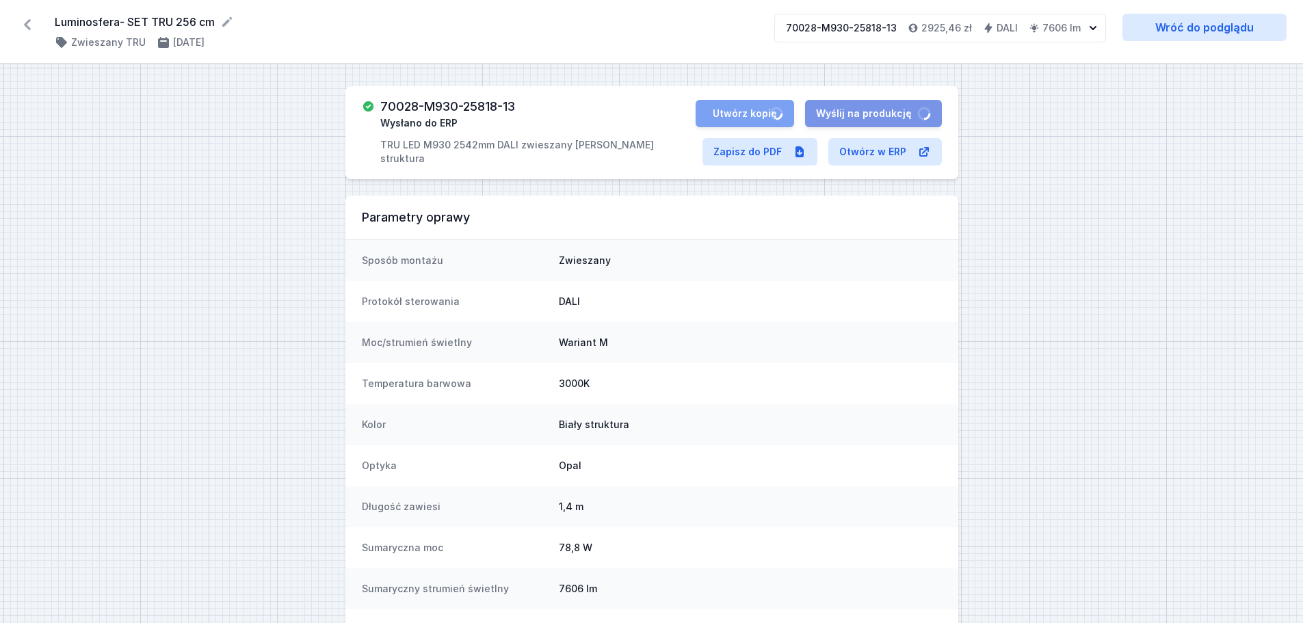
select select "M"
select select "3000"
select select "4"
select select "opal"
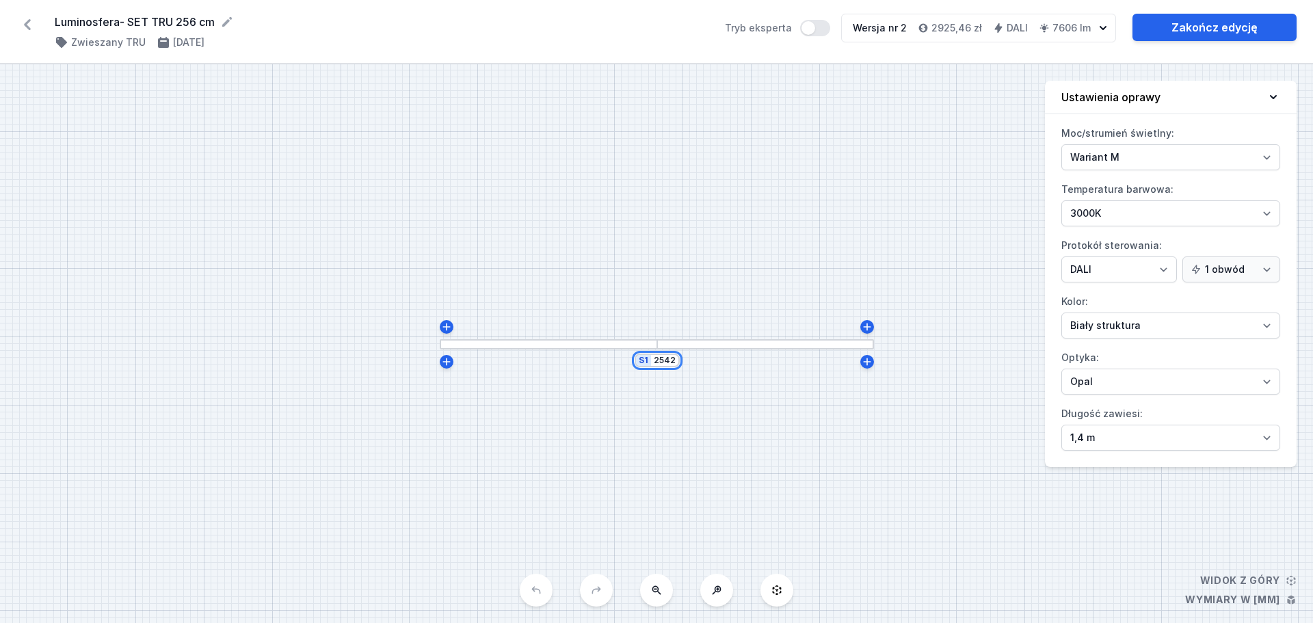
click at [663, 363] on input "2542" at bounding box center [665, 360] width 22 height 11
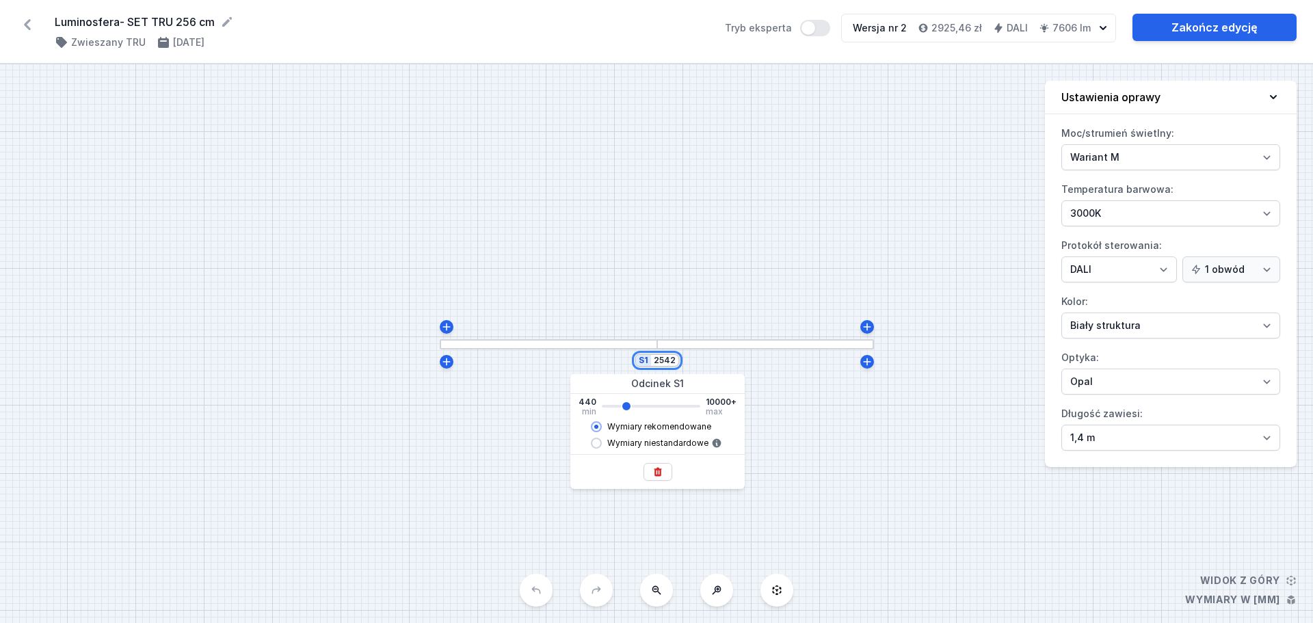
click at [663, 362] on input "2542" at bounding box center [665, 360] width 22 height 11
type input "3"
type input "2540"
type input "37"
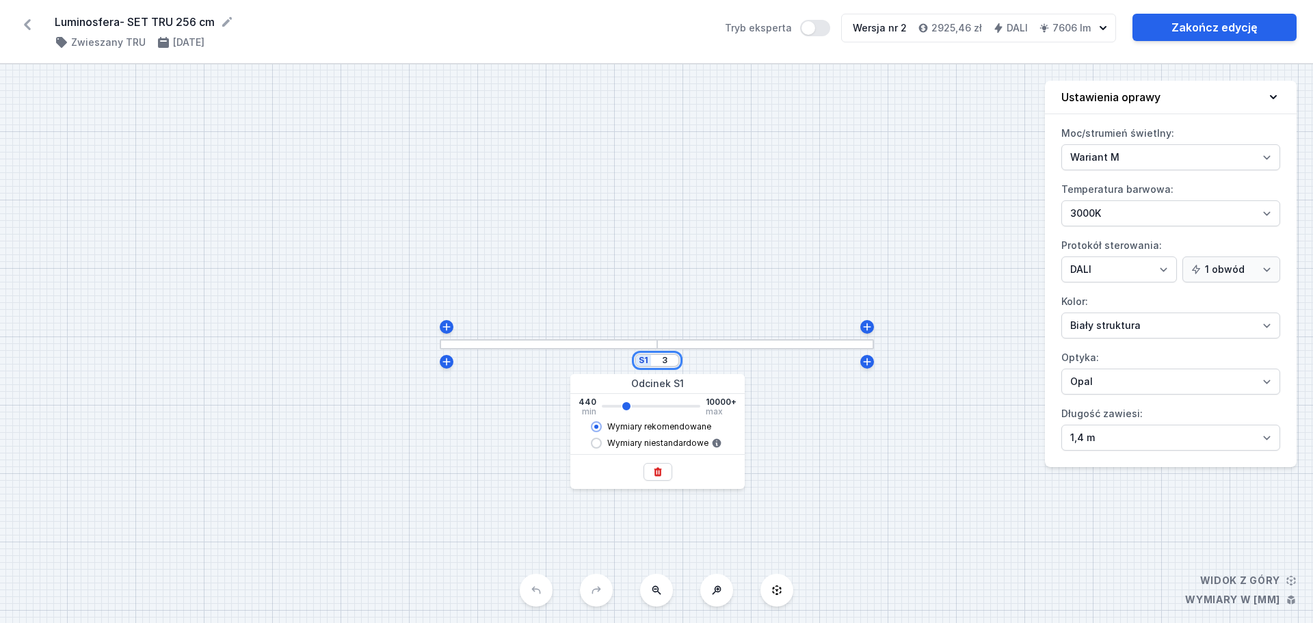
type input "2540"
type input "370"
type input "2540"
type input "3700"
type input "2540"
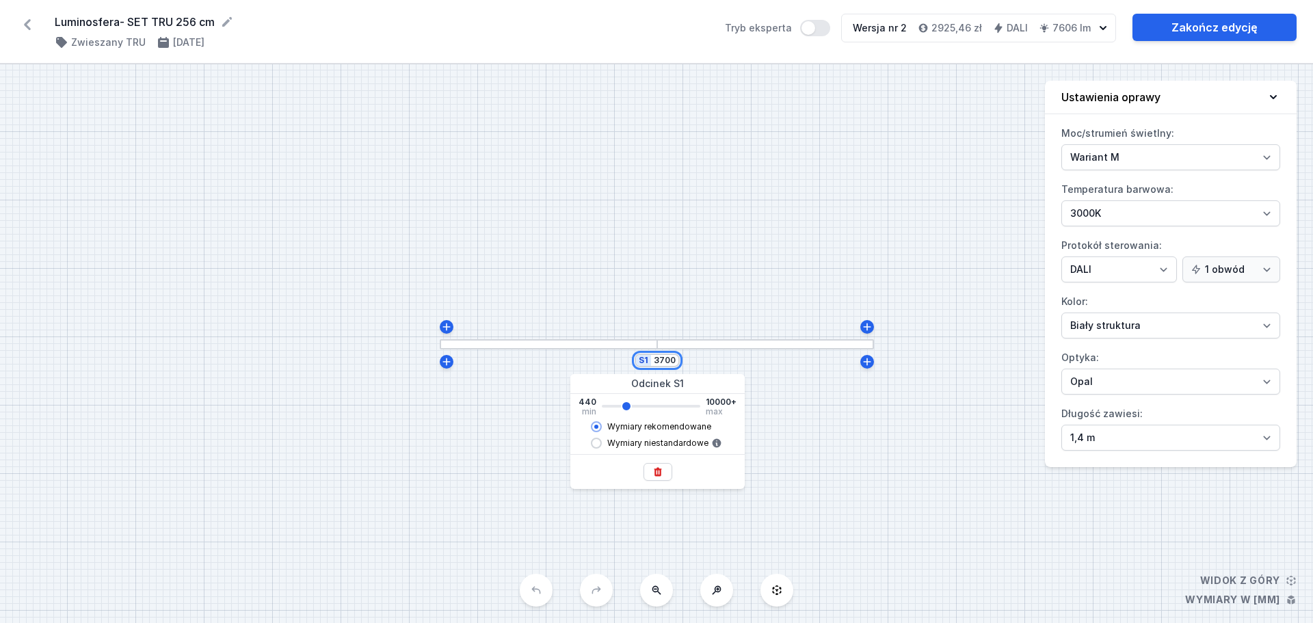
type input "3662"
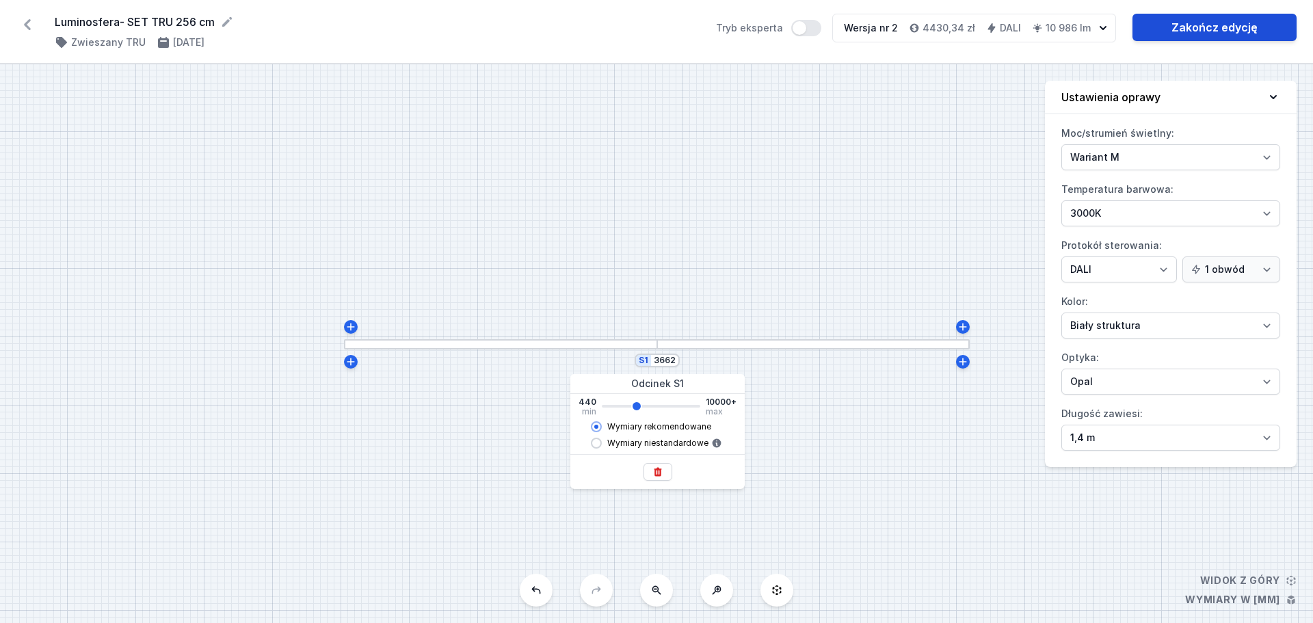
type input "3660"
click at [1132, 209] on select "4000K 3000K 2700K" at bounding box center [1171, 213] width 219 height 26
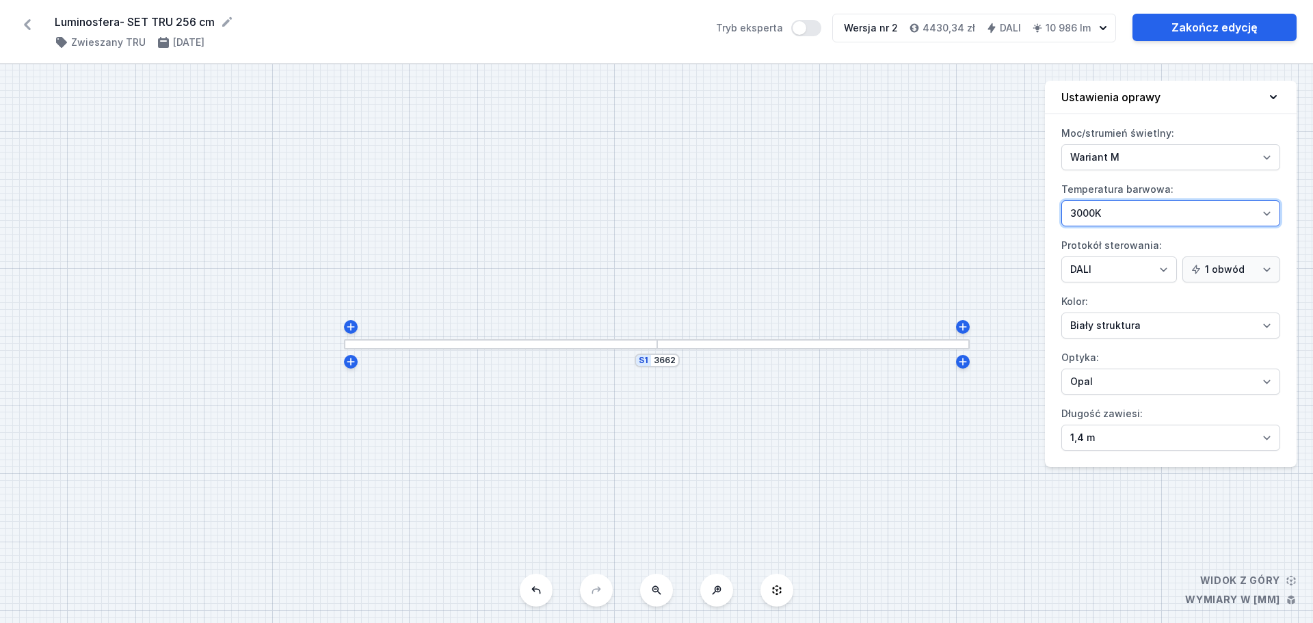
click at [1132, 209] on select "4000K 3000K 2700K" at bounding box center [1171, 213] width 219 height 26
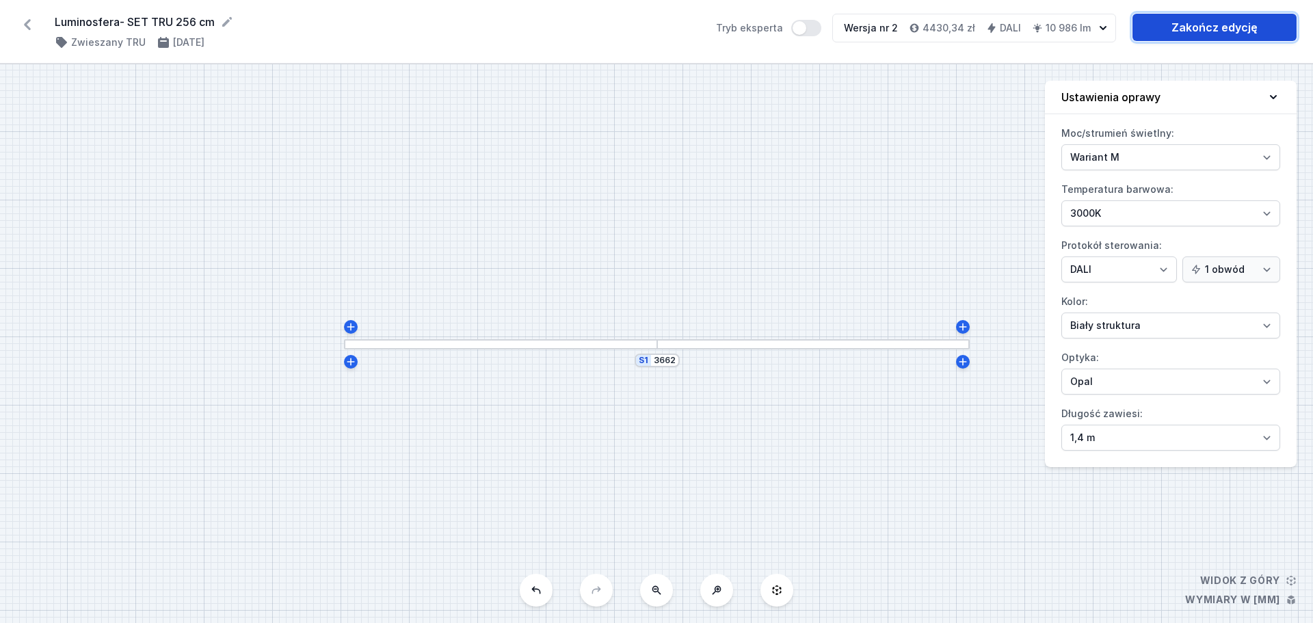
click at [1194, 28] on link "Zakończ edycję" at bounding box center [1215, 27] width 164 height 27
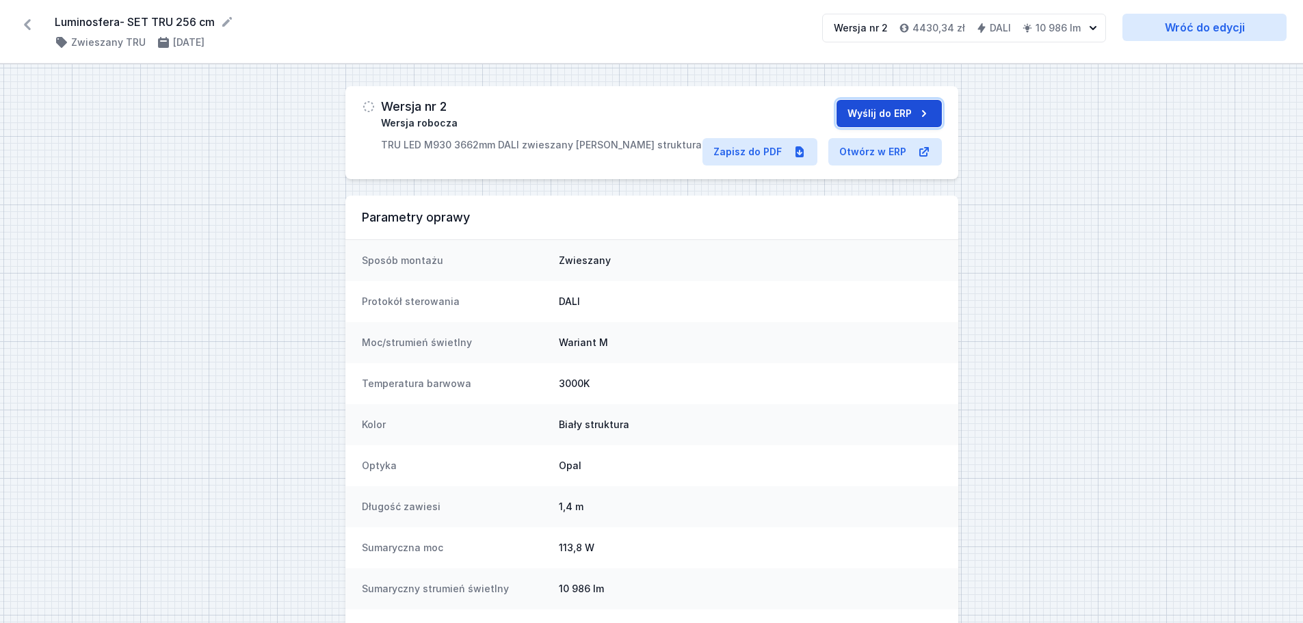
click at [912, 109] on button "Wyślij do ERP" at bounding box center [888, 113] width 105 height 27
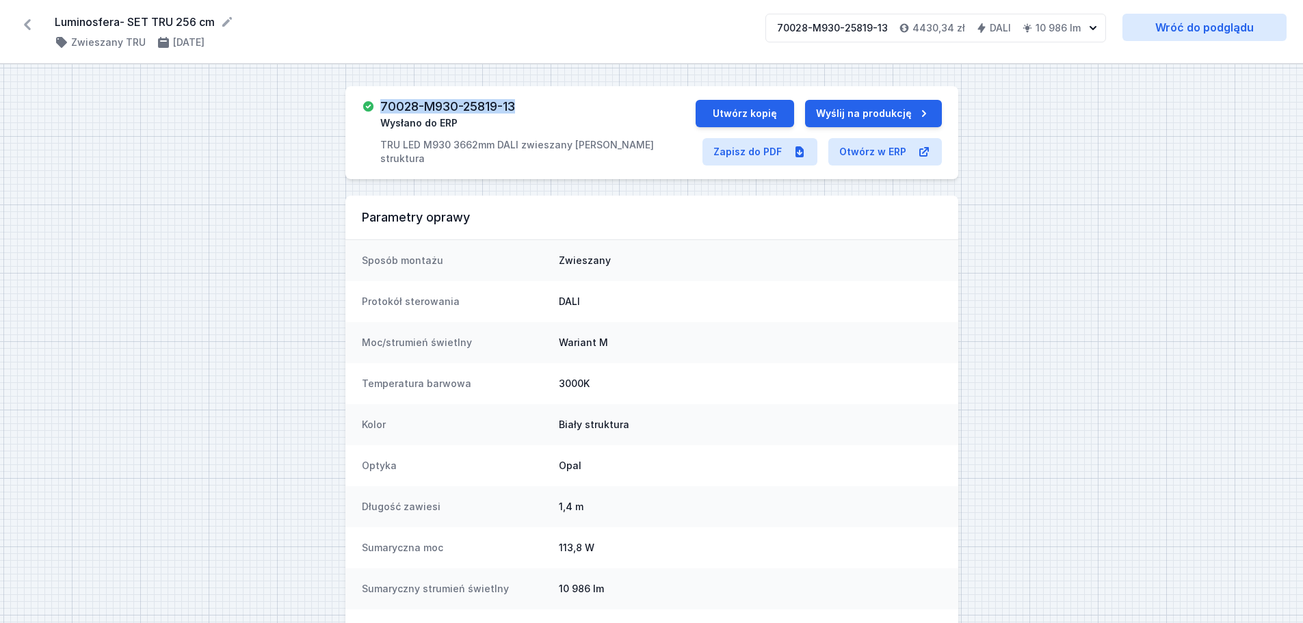
drag, startPoint x: 380, startPoint y: 100, endPoint x: 515, endPoint y: 98, distance: 135.4
click at [515, 98] on div "70028-M930-25819-13 Wysłano do ERP TRU LED M930 3662mm DALI zwieszany [PERSON_N…" at bounding box center [651, 132] width 613 height 93
copy h3 "70028-M930-25819-13"
click at [741, 116] on button "Utwórz kopię" at bounding box center [745, 113] width 98 height 27
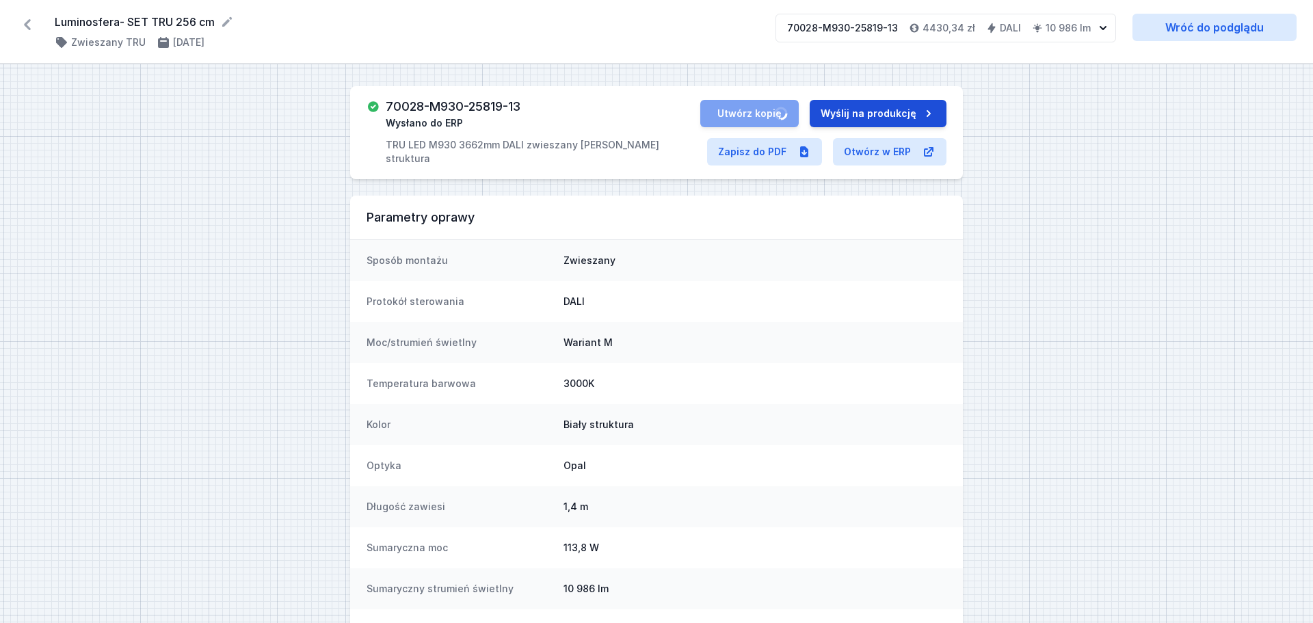
select select "M"
select select "3000"
select select "4"
select select "opal"
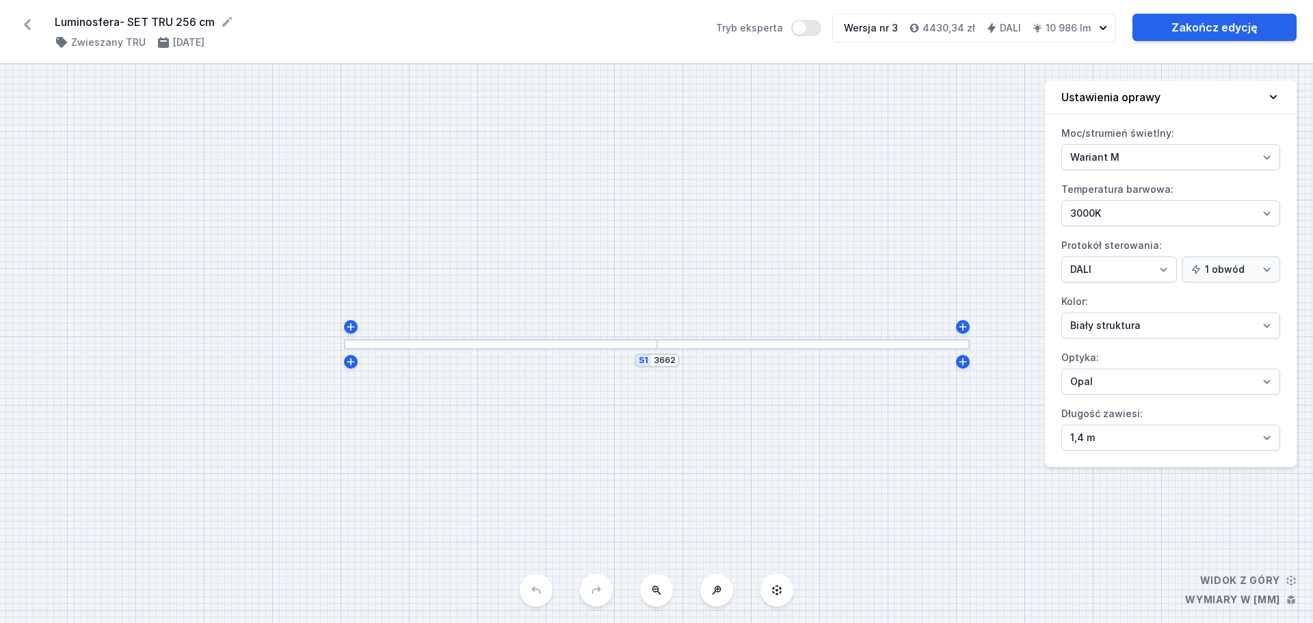
click at [666, 354] on div "S1 3662" at bounding box center [657, 361] width 45 height 14
click at [665, 361] on input "3662" at bounding box center [665, 360] width 22 height 11
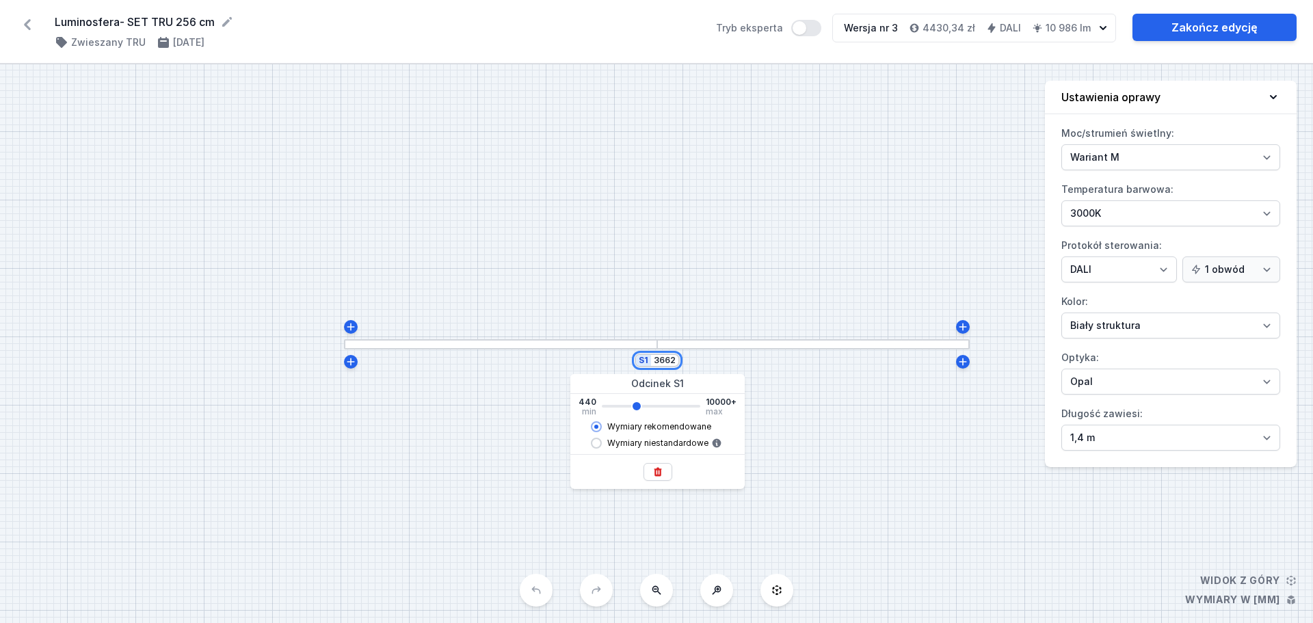
click at [665, 361] on input "3662" at bounding box center [665, 360] width 22 height 11
type input "6"
type input "3660"
type input "62"
type input "3660"
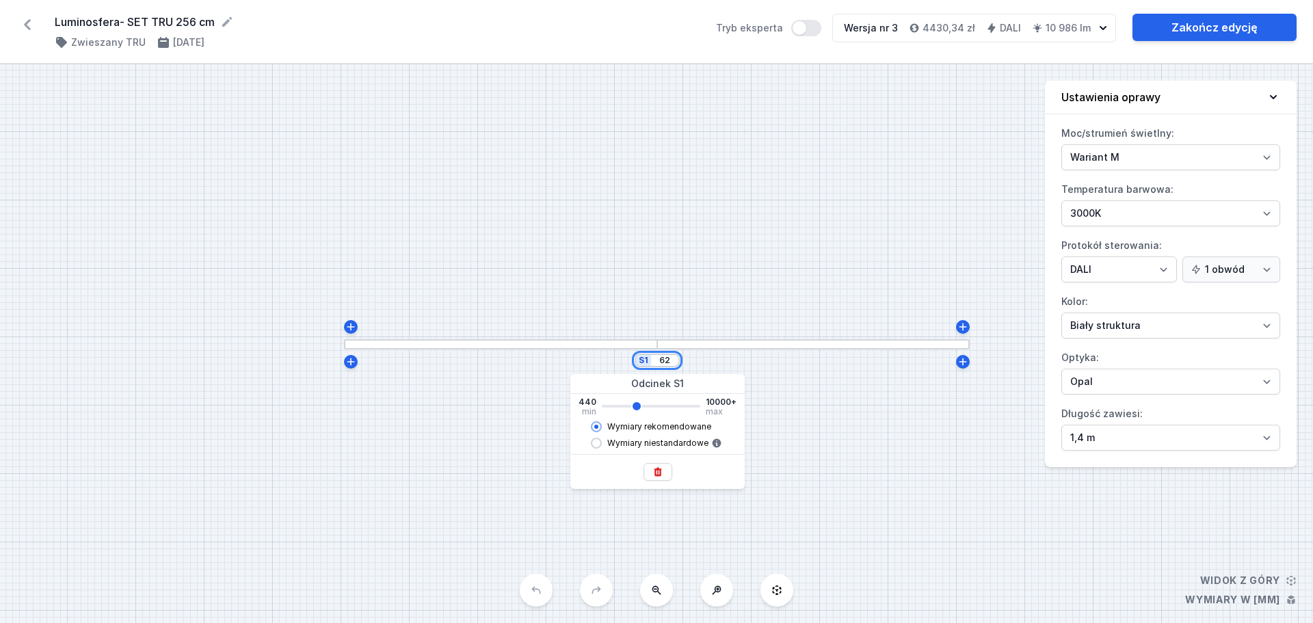
type input "624"
type input "3660"
type input "580"
click at [625, 363] on input "580" at bounding box center [620, 360] width 22 height 11
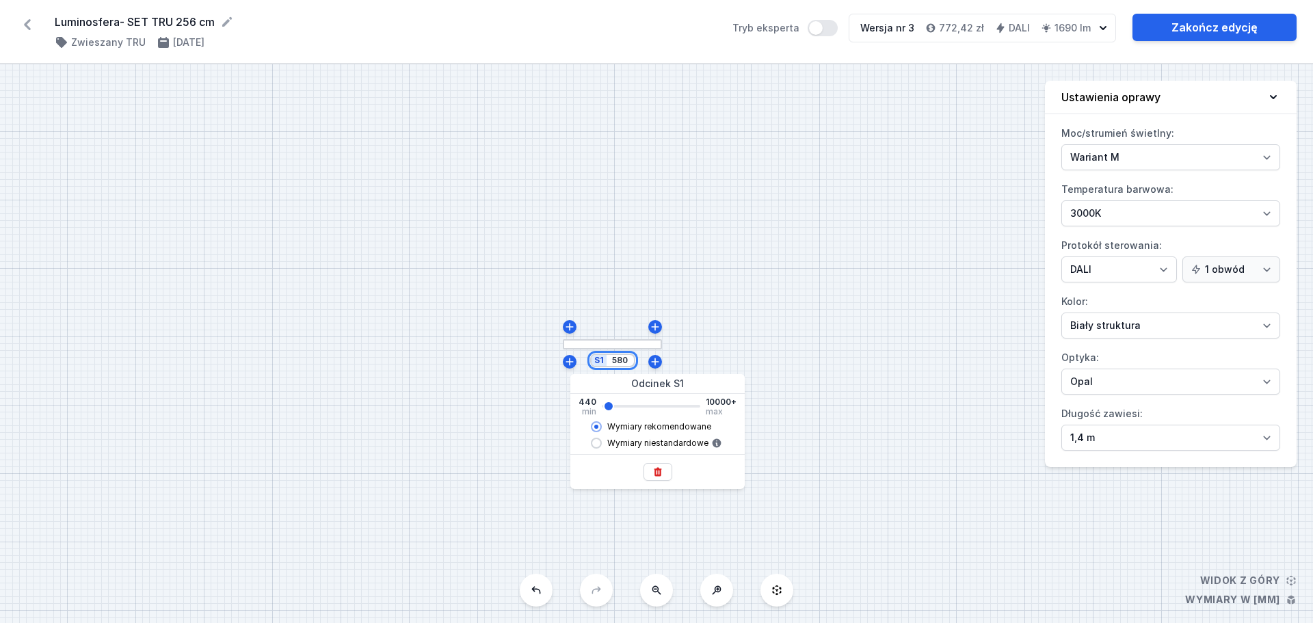
click at [625, 363] on input "580" at bounding box center [620, 360] width 22 height 11
type input "6184"
type input "6180"
drag, startPoint x: 1153, startPoint y: 71, endPoint x: 1161, endPoint y: 68, distance: 8.9
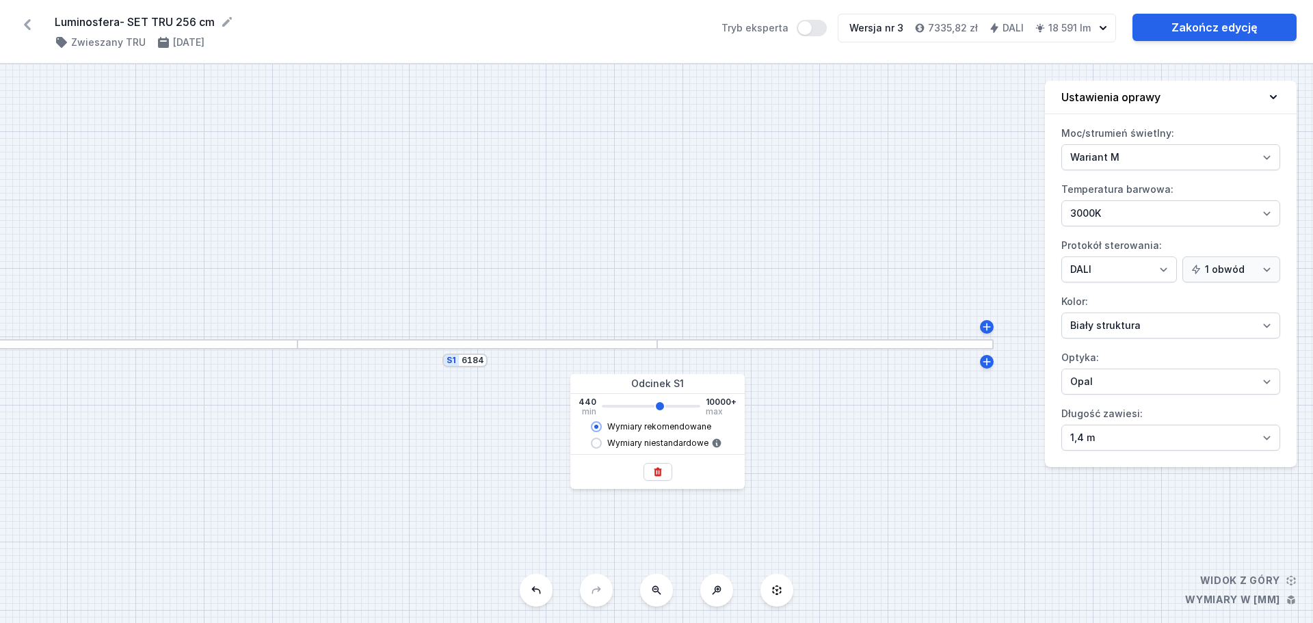
click at [1153, 71] on div "S1 6184" at bounding box center [656, 343] width 1313 height 559
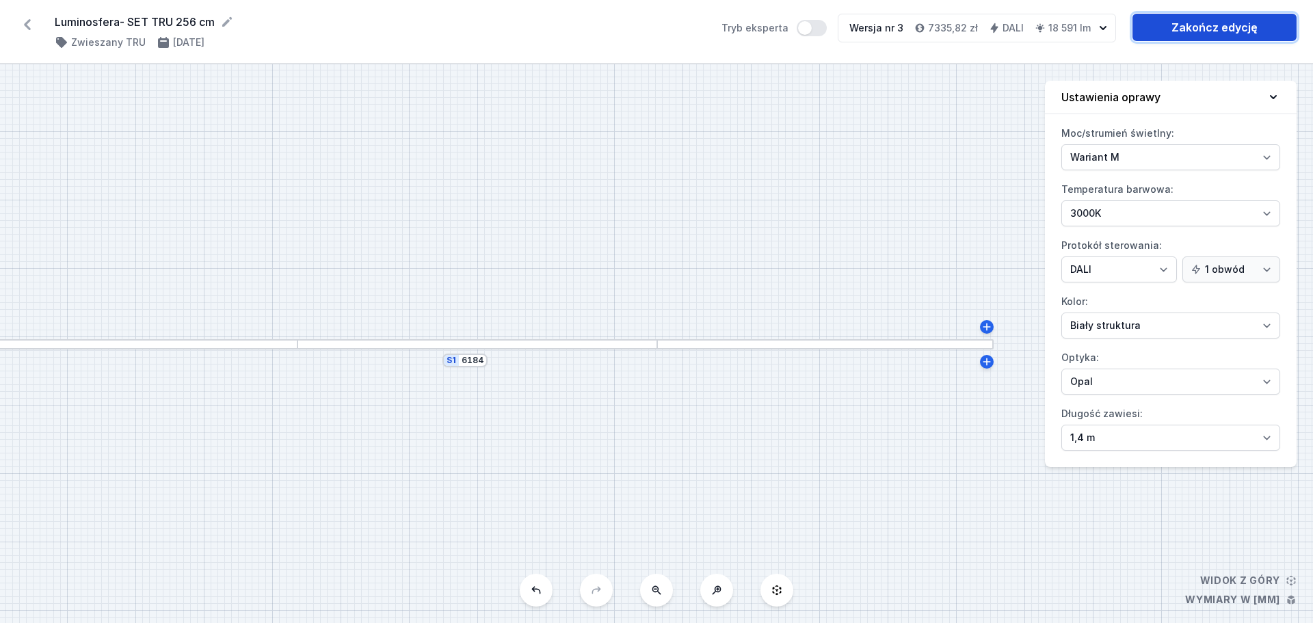
click at [1187, 33] on link "Zakończ edycję" at bounding box center [1215, 27] width 164 height 27
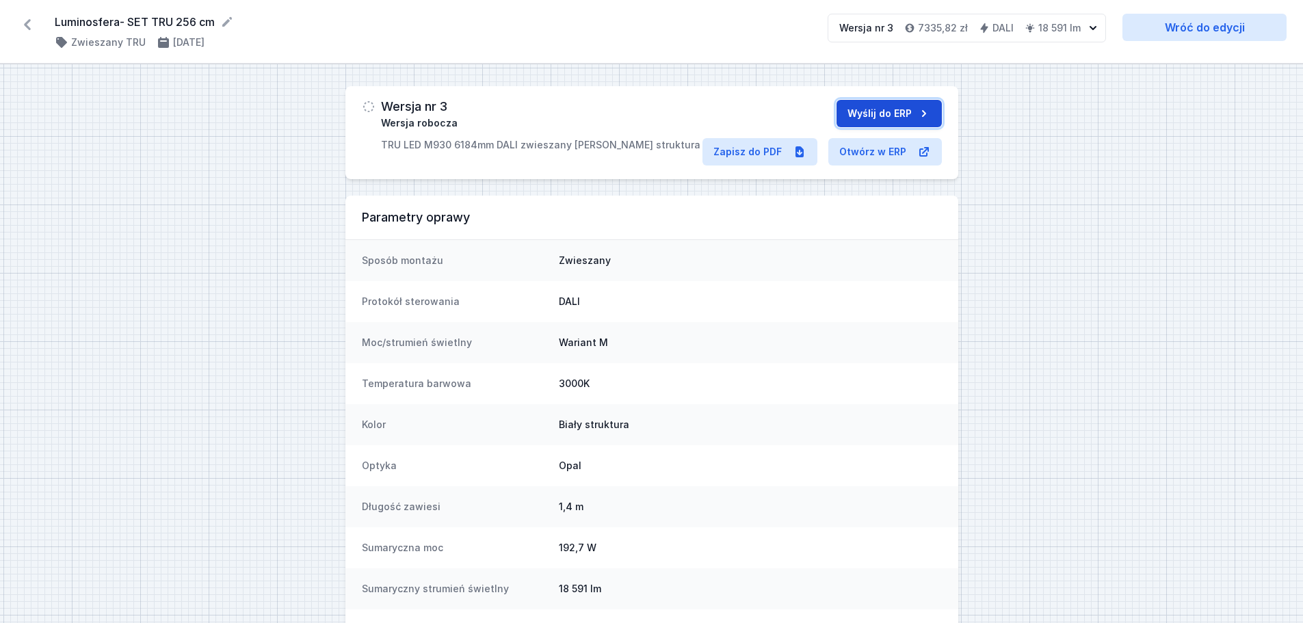
click at [881, 118] on button "Wyślij do ERP" at bounding box center [888, 113] width 105 height 27
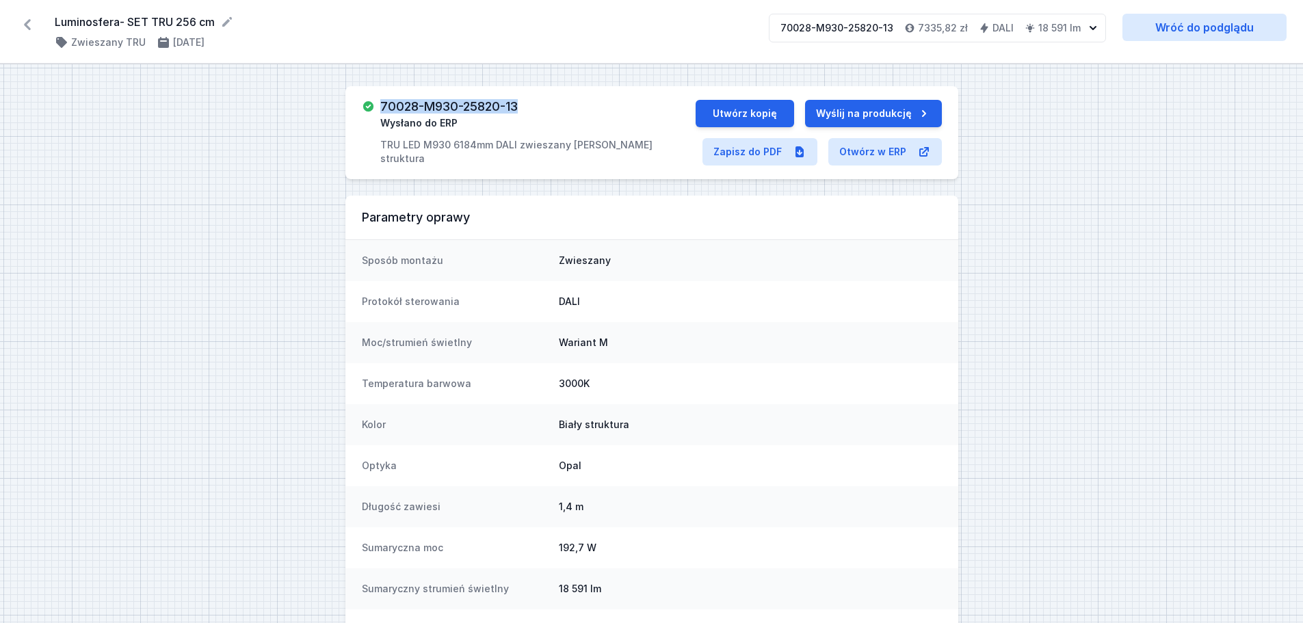
drag, startPoint x: 381, startPoint y: 103, endPoint x: 518, endPoint y: 105, distance: 137.5
click at [518, 105] on h3 "70028-M930-25820-13" at bounding box center [448, 107] width 137 height 14
copy h3 "70028-M930-25820-13"
click at [746, 115] on button "Utwórz kopię" at bounding box center [745, 113] width 98 height 27
select select "M"
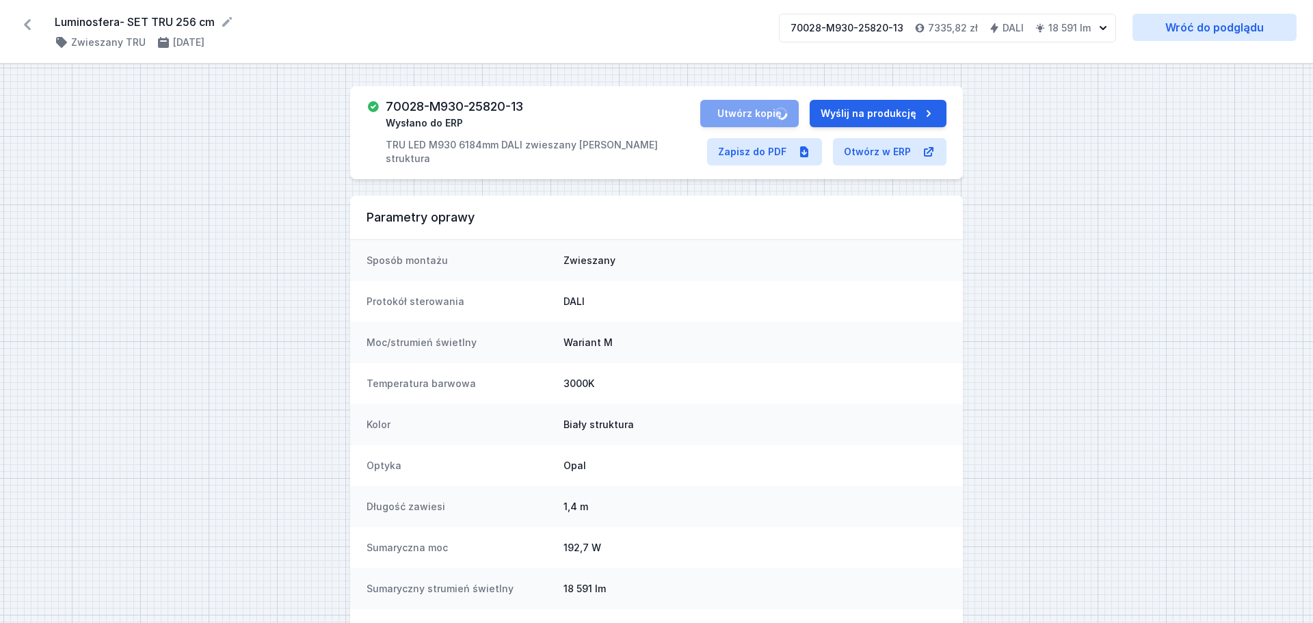
select select "3000"
select select "4"
select select "opal"
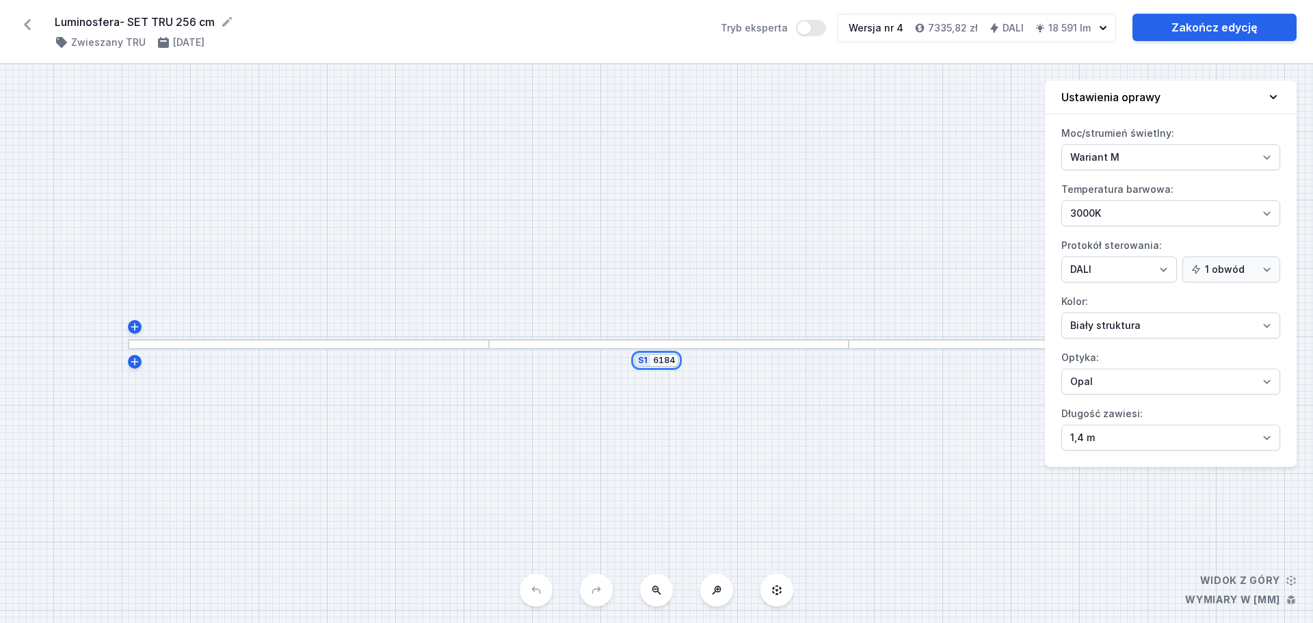
click at [668, 358] on input "6184" at bounding box center [664, 360] width 22 height 11
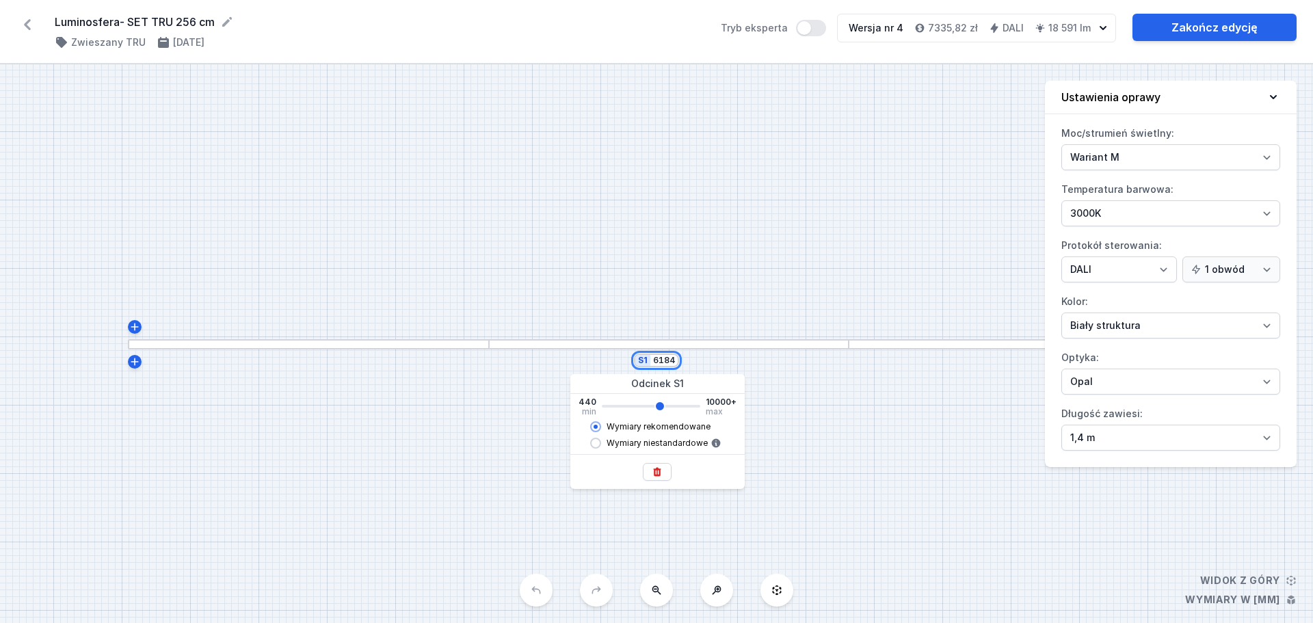
click at [668, 358] on input "6184" at bounding box center [664, 360] width 22 height 11
type input "3"
type input "6180"
type input "34"
type input "6180"
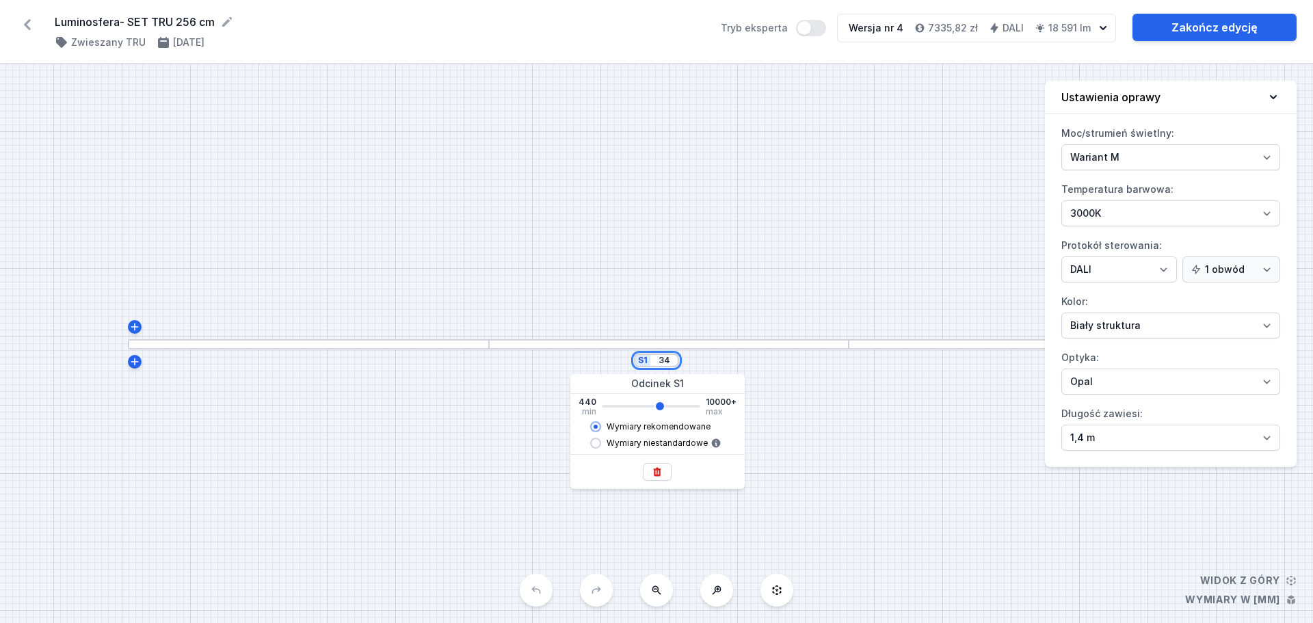
type input "340"
type input "6180"
type input "3400"
type input "6180"
type input "3382"
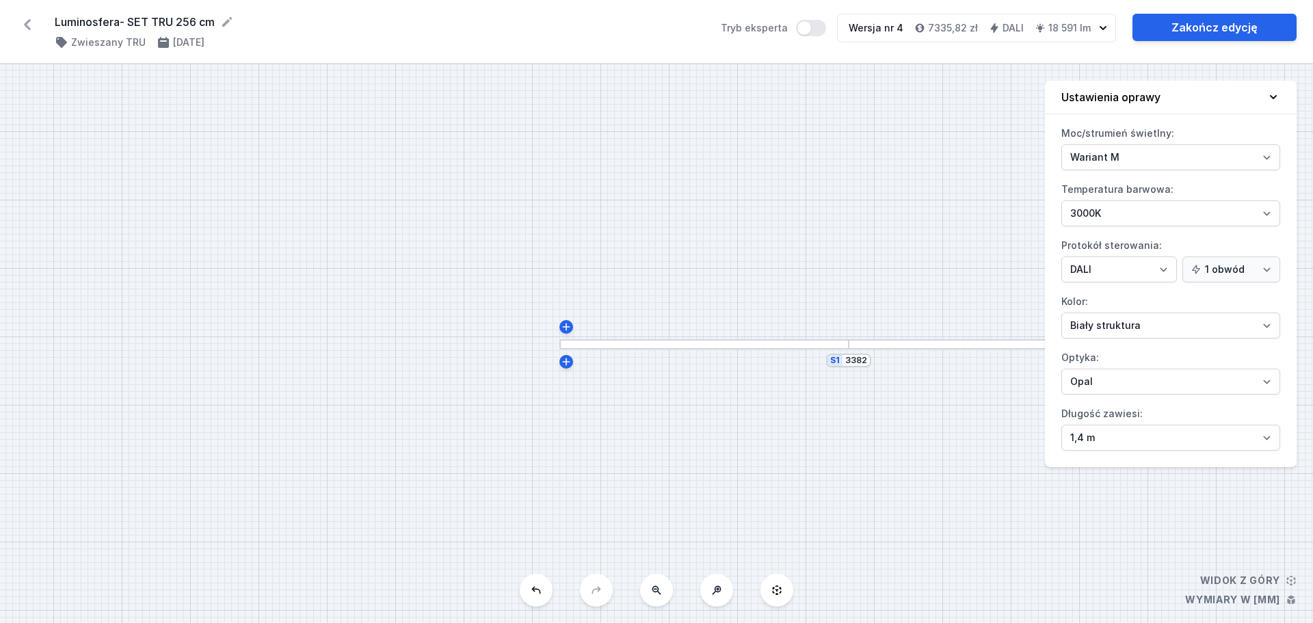
click at [809, 384] on div "S1 3382" at bounding box center [656, 343] width 1313 height 559
drag, startPoint x: 953, startPoint y: 246, endPoint x: 693, endPoint y: 231, distance: 260.3
click at [693, 231] on div "S1 3382" at bounding box center [656, 343] width 1313 height 559
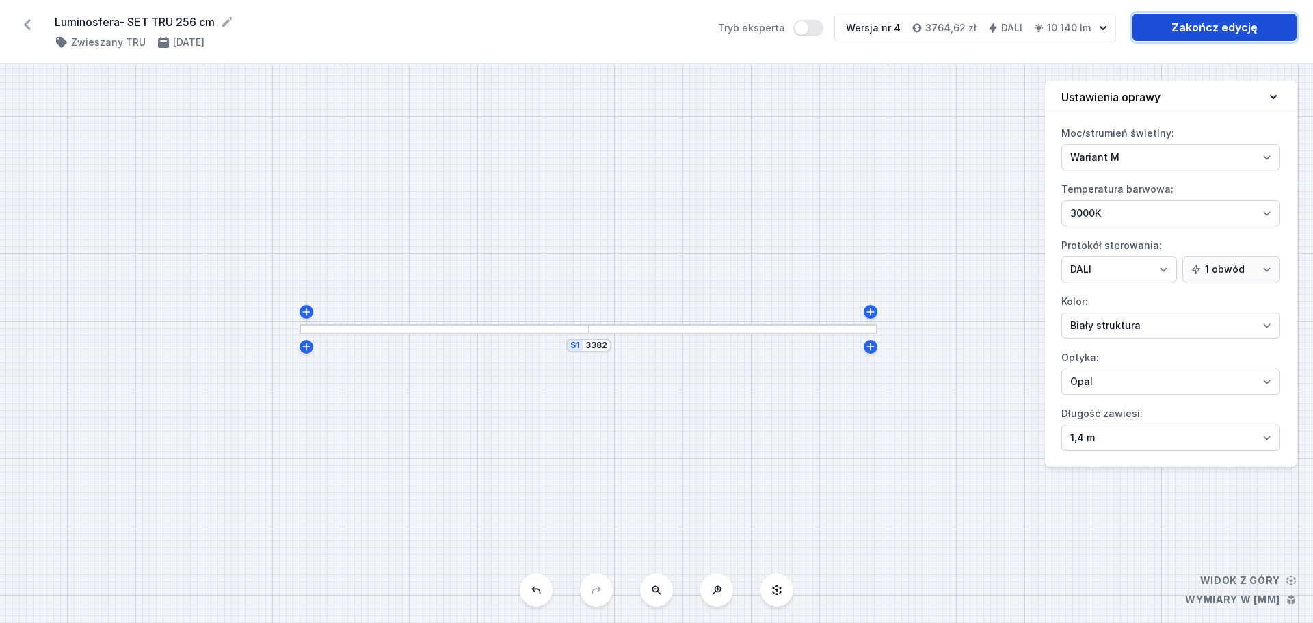
click at [1204, 29] on link "Zakończ edycję" at bounding box center [1215, 27] width 164 height 27
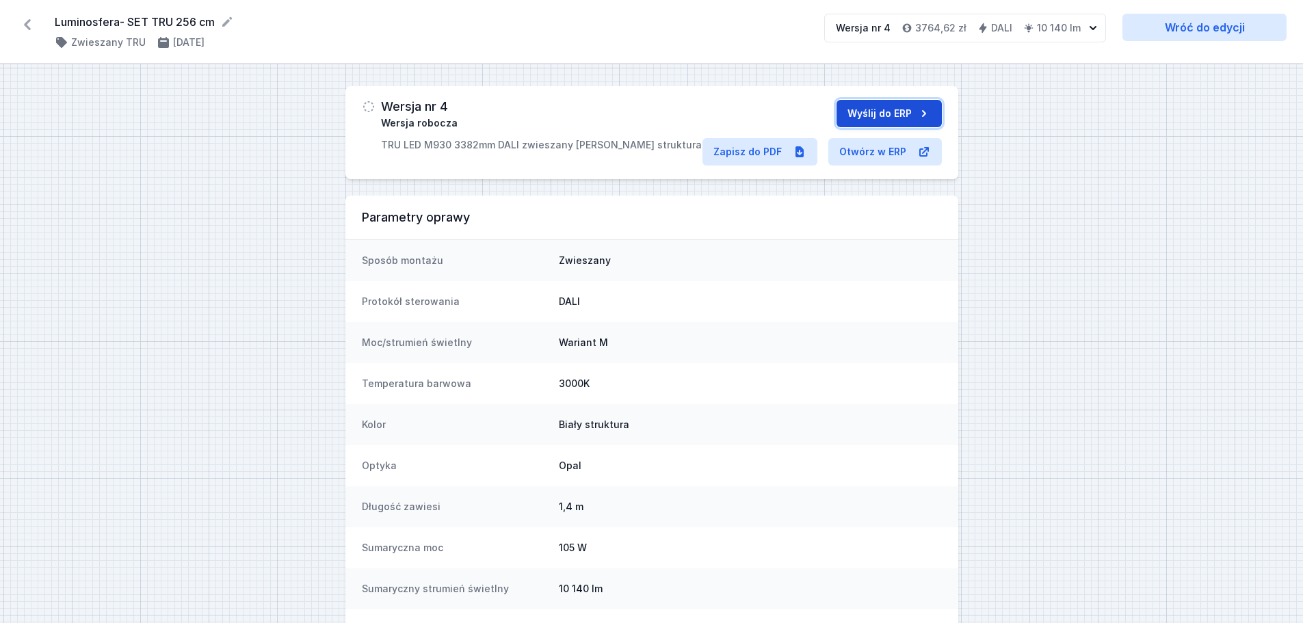
click at [886, 111] on button "Wyślij do ERP" at bounding box center [888, 113] width 105 height 27
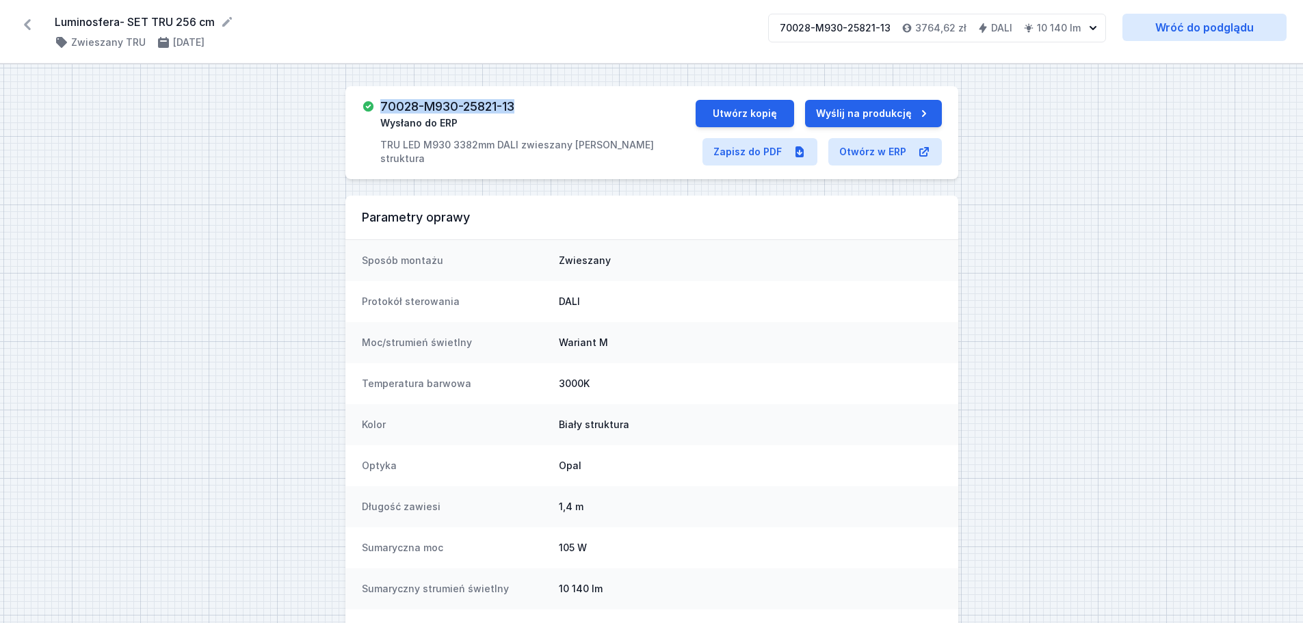
drag, startPoint x: 383, startPoint y: 105, endPoint x: 521, endPoint y: 106, distance: 137.5
click at [521, 106] on div "70028-M930-25821-13 Wysłano do ERP TRU LED M930 3382mm DALI zwieszany [PERSON_N…" at bounding box center [537, 133] width 315 height 66
copy h3 "70028-M930-25821-13"
click at [761, 120] on button "Utwórz kopię" at bounding box center [745, 113] width 98 height 27
select select "M"
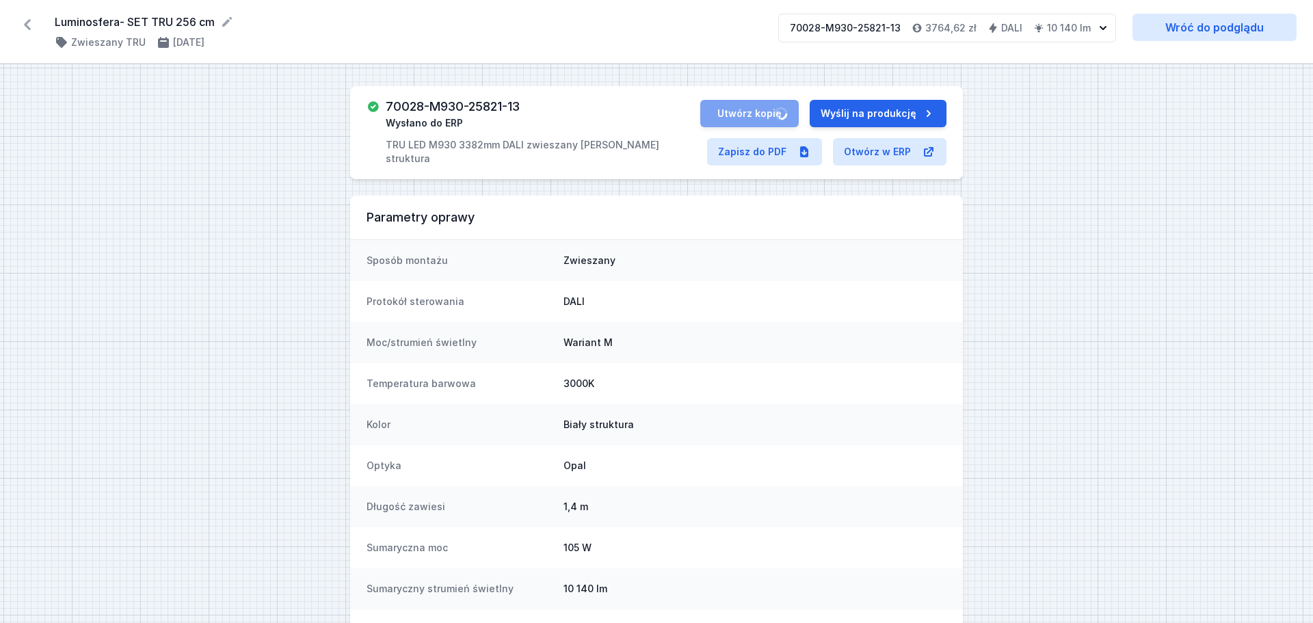
select select "3000"
select select "4"
select select "opal"
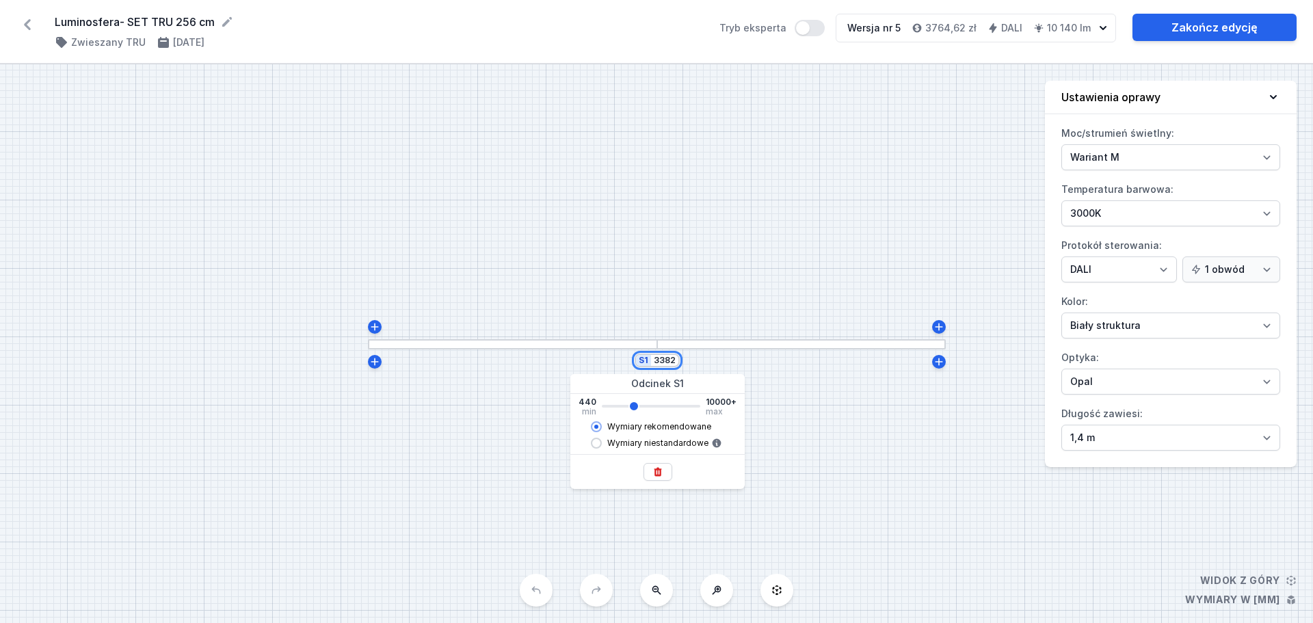
click at [664, 365] on input "3382" at bounding box center [665, 360] width 22 height 11
type input "3"
type input "3380"
type input "39"
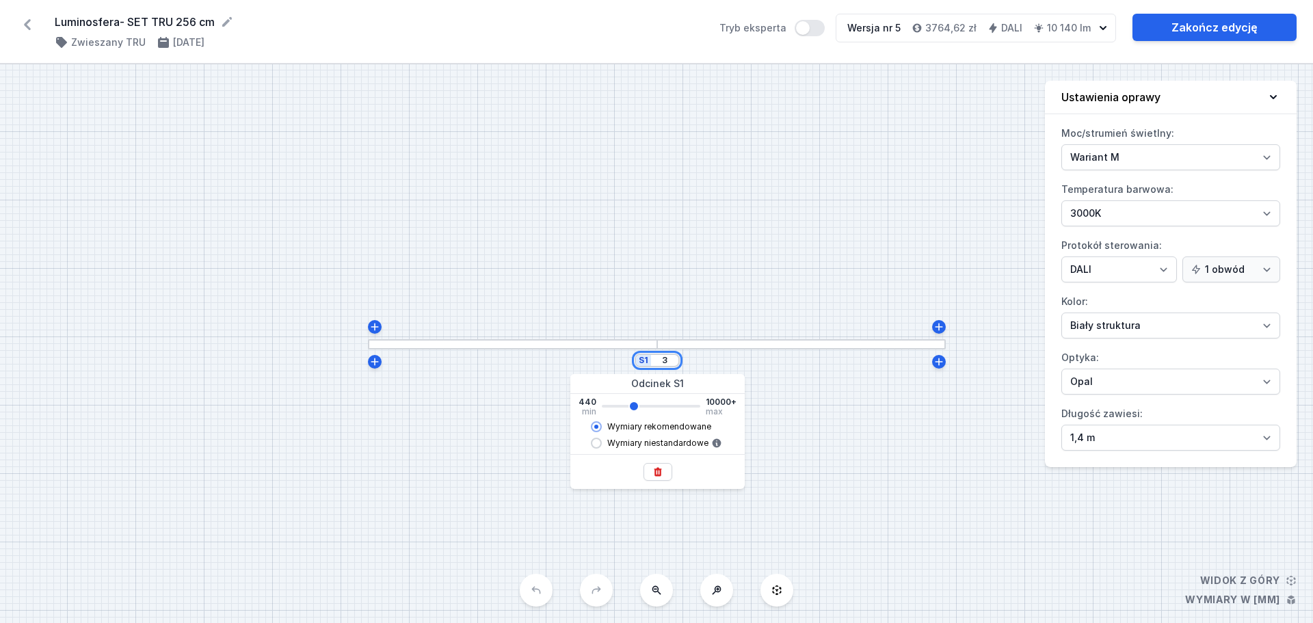
type input "3380"
type input "398"
type input "3380"
type input "3980"
type input "3380"
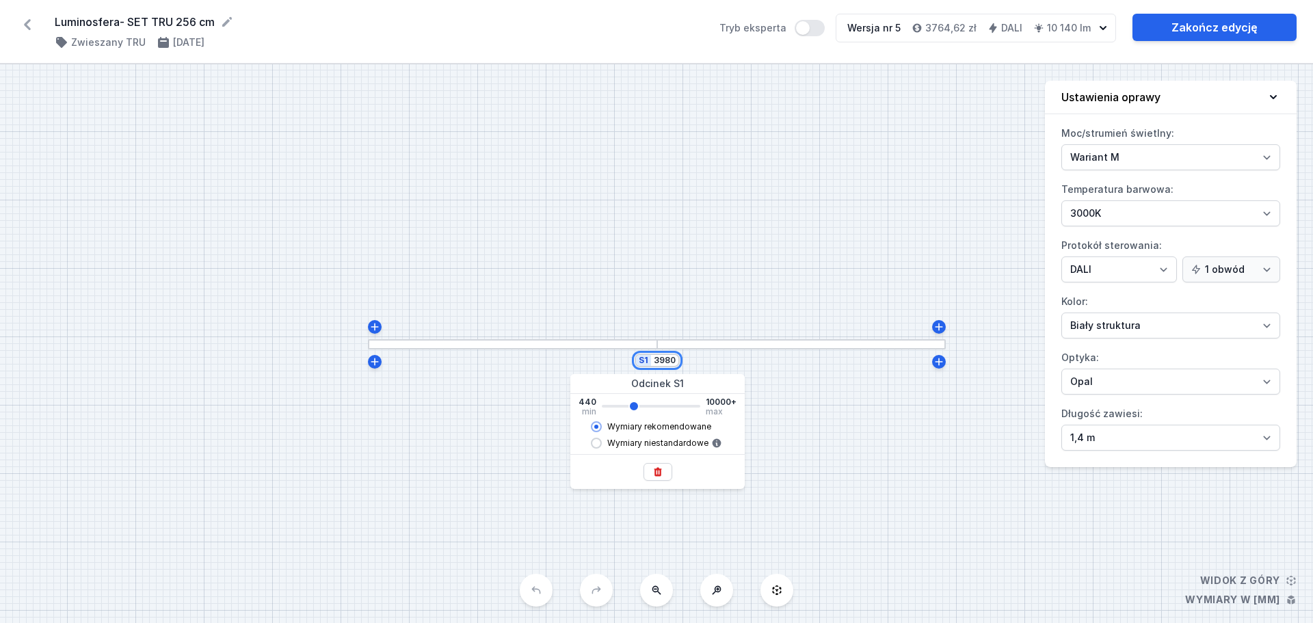
type input "3942"
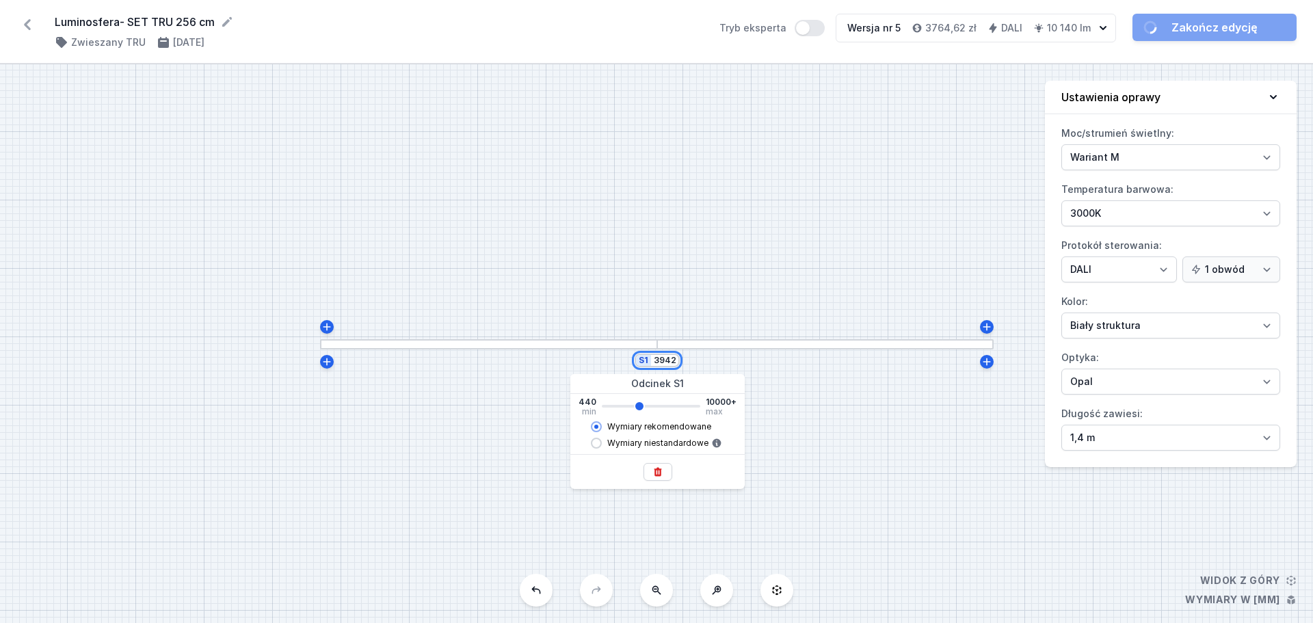
type input "3940"
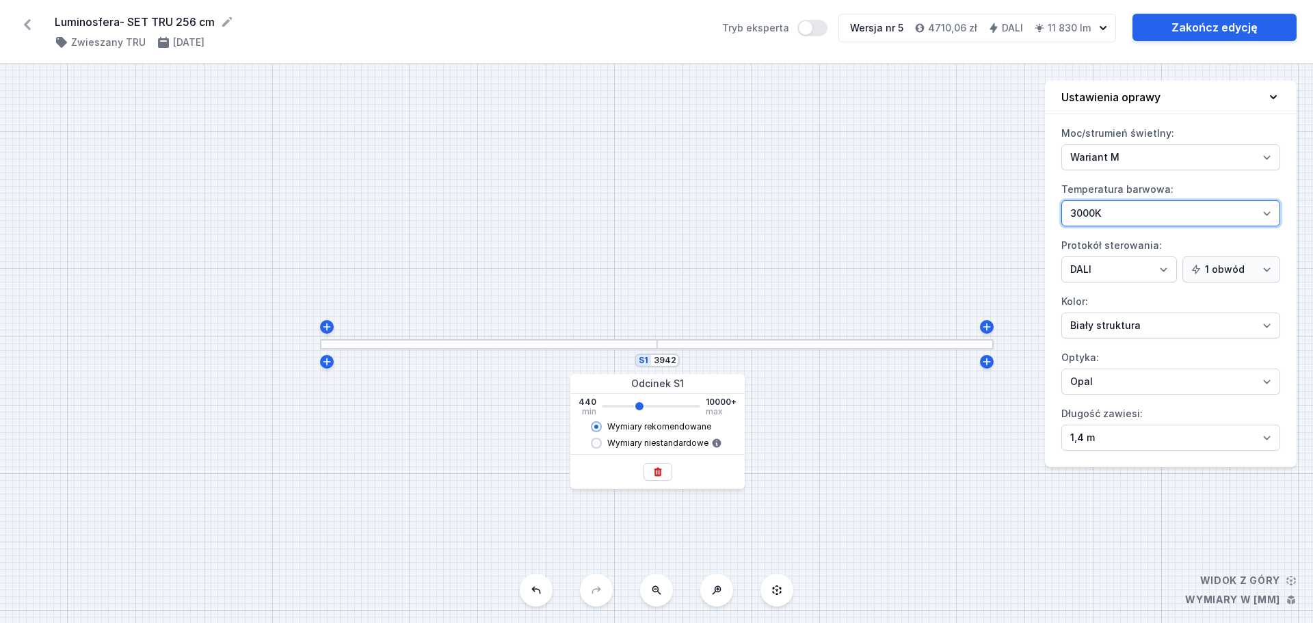
click at [1156, 215] on select "4000K 3000K 2700K" at bounding box center [1171, 213] width 219 height 26
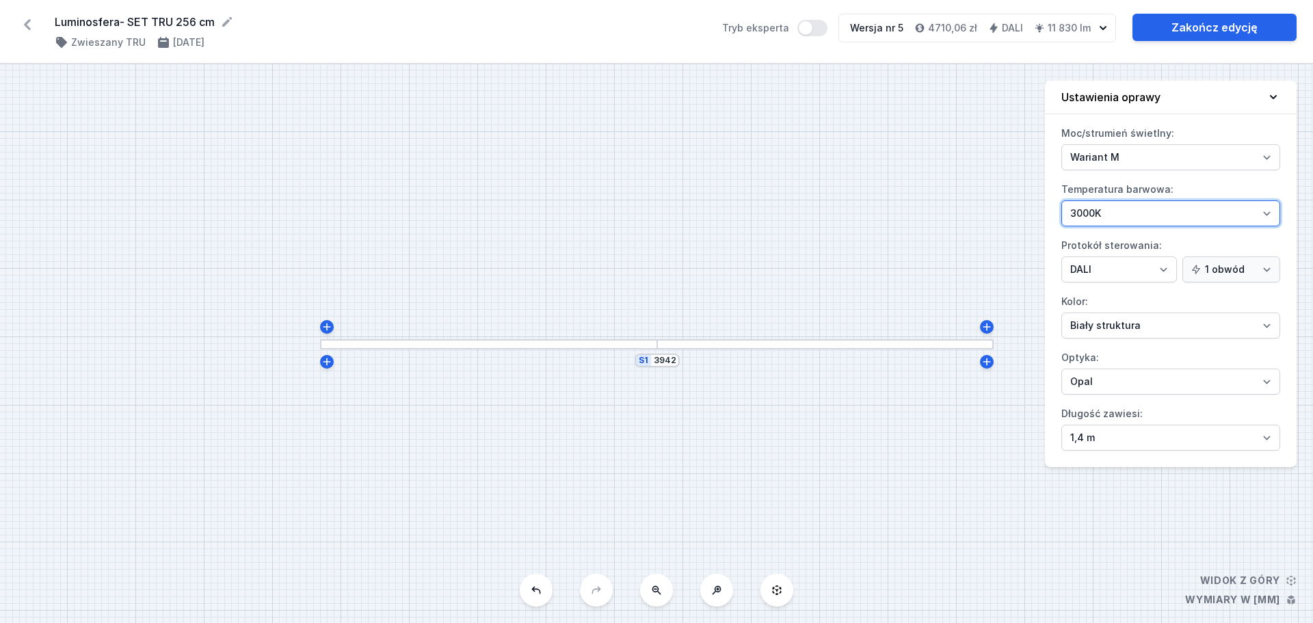
click at [1156, 215] on select "4000K 3000K 2700K" at bounding box center [1171, 213] width 219 height 26
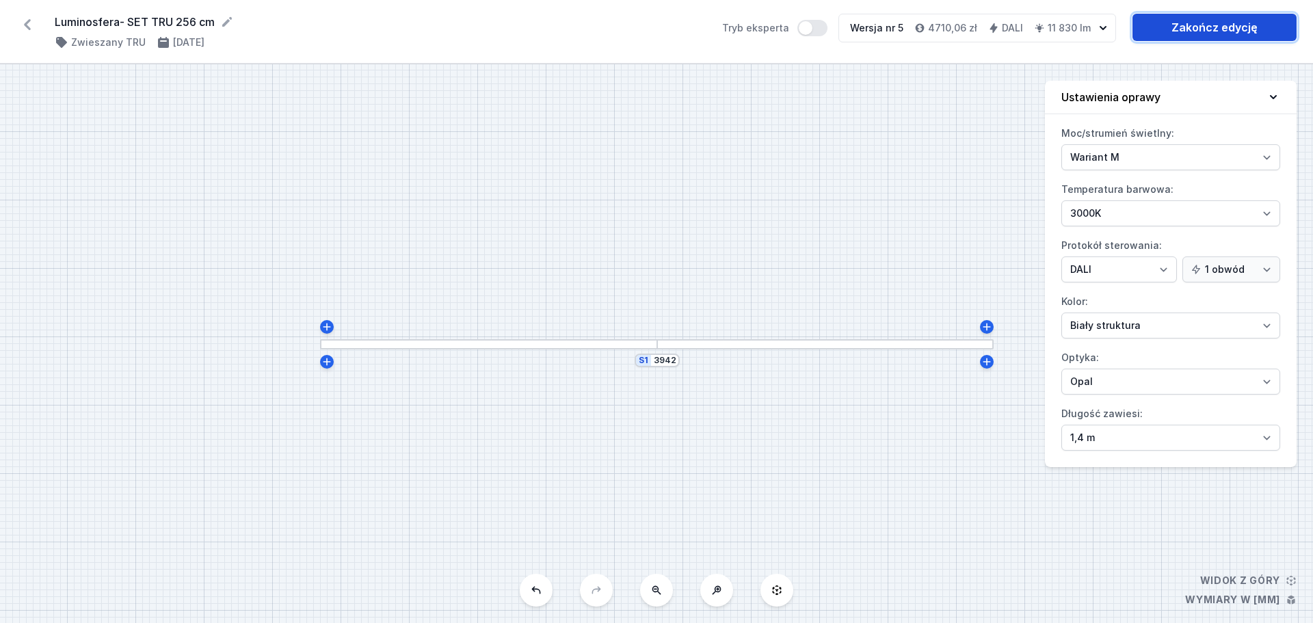
click at [1190, 23] on link "Zakończ edycję" at bounding box center [1215, 27] width 164 height 27
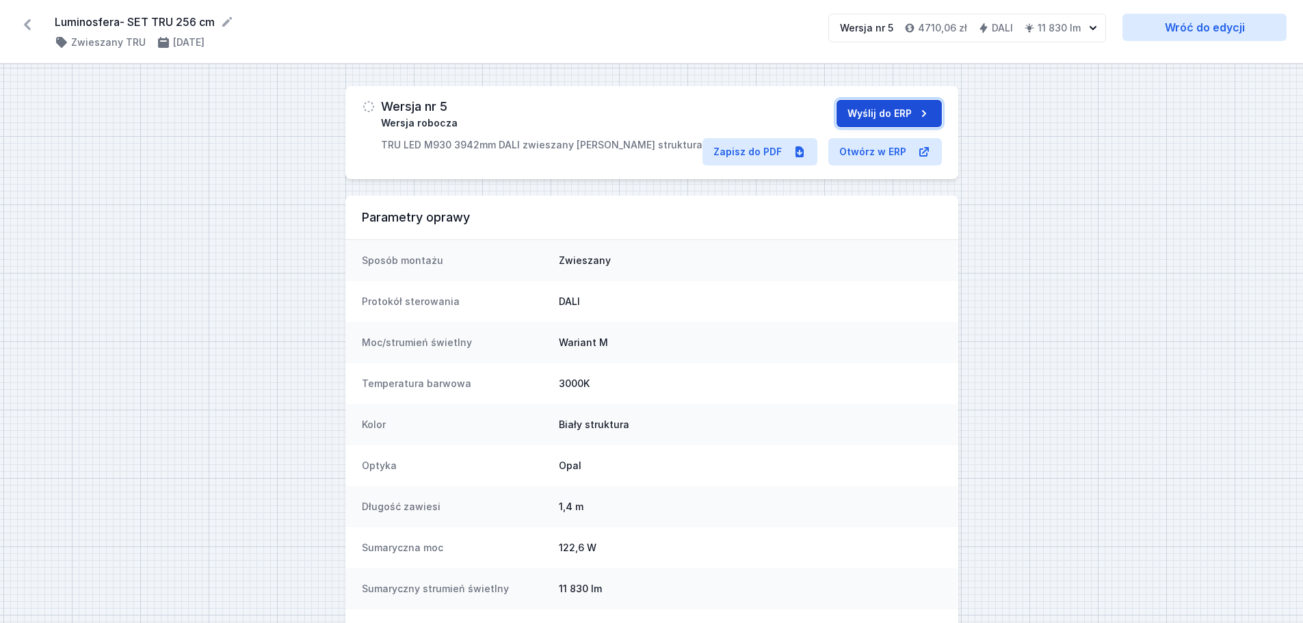
click at [879, 119] on button "Wyślij do ERP" at bounding box center [888, 113] width 105 height 27
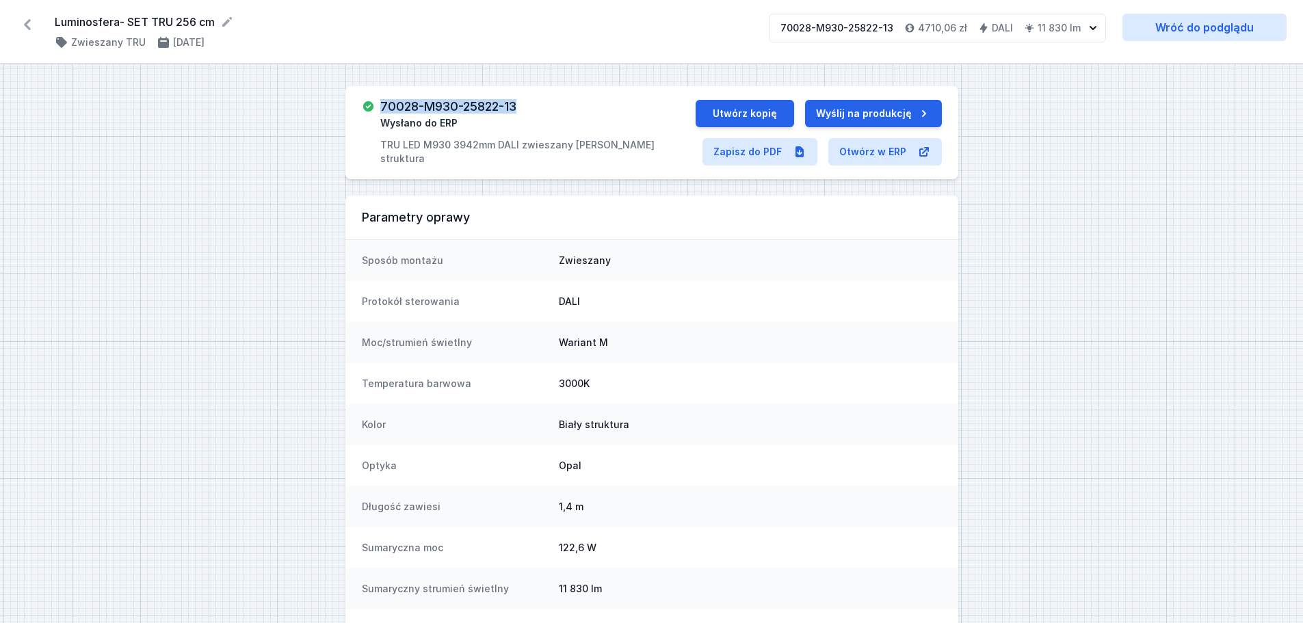
drag, startPoint x: 381, startPoint y: 107, endPoint x: 521, endPoint y: 114, distance: 140.3
click at [521, 114] on div "70028-M930-25822-13 Wysłano do ERP TRU LED M930 3942mm DALI zwieszany [PERSON_N…" at bounding box center [537, 133] width 315 height 66
copy h3 "70028-M930-25822-13"
click at [34, 29] on icon at bounding box center [27, 25] width 22 height 22
